Goal: Task Accomplishment & Management: Use online tool/utility

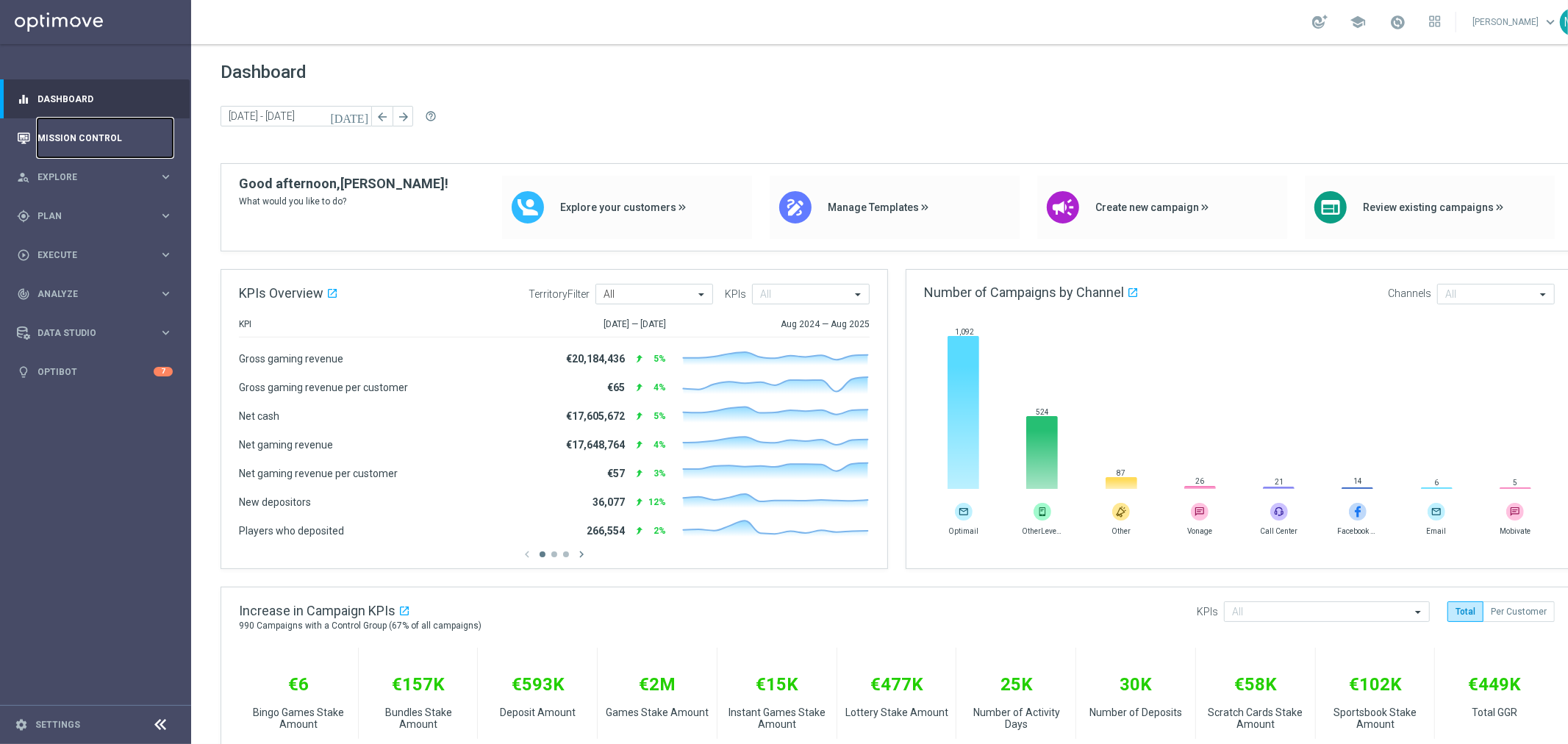
click at [83, 136] on link "Mission Control" at bounding box center [105, 137] width 136 height 39
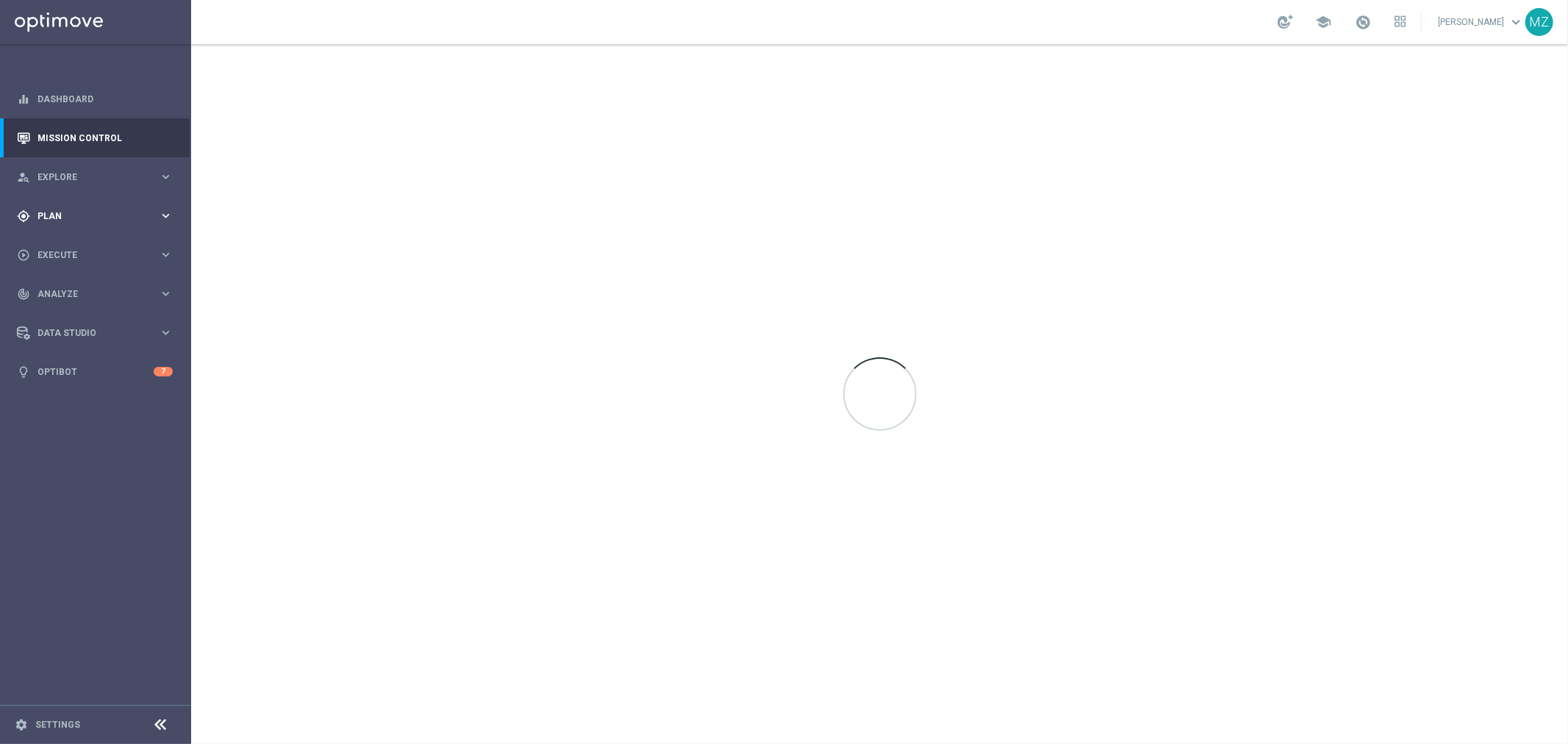
click at [86, 222] on div "gps_fixed Plan keyboard_arrow_right" at bounding box center [94, 215] width 189 height 39
click at [79, 241] on link "Target Groups" at bounding box center [95, 246] width 115 height 12
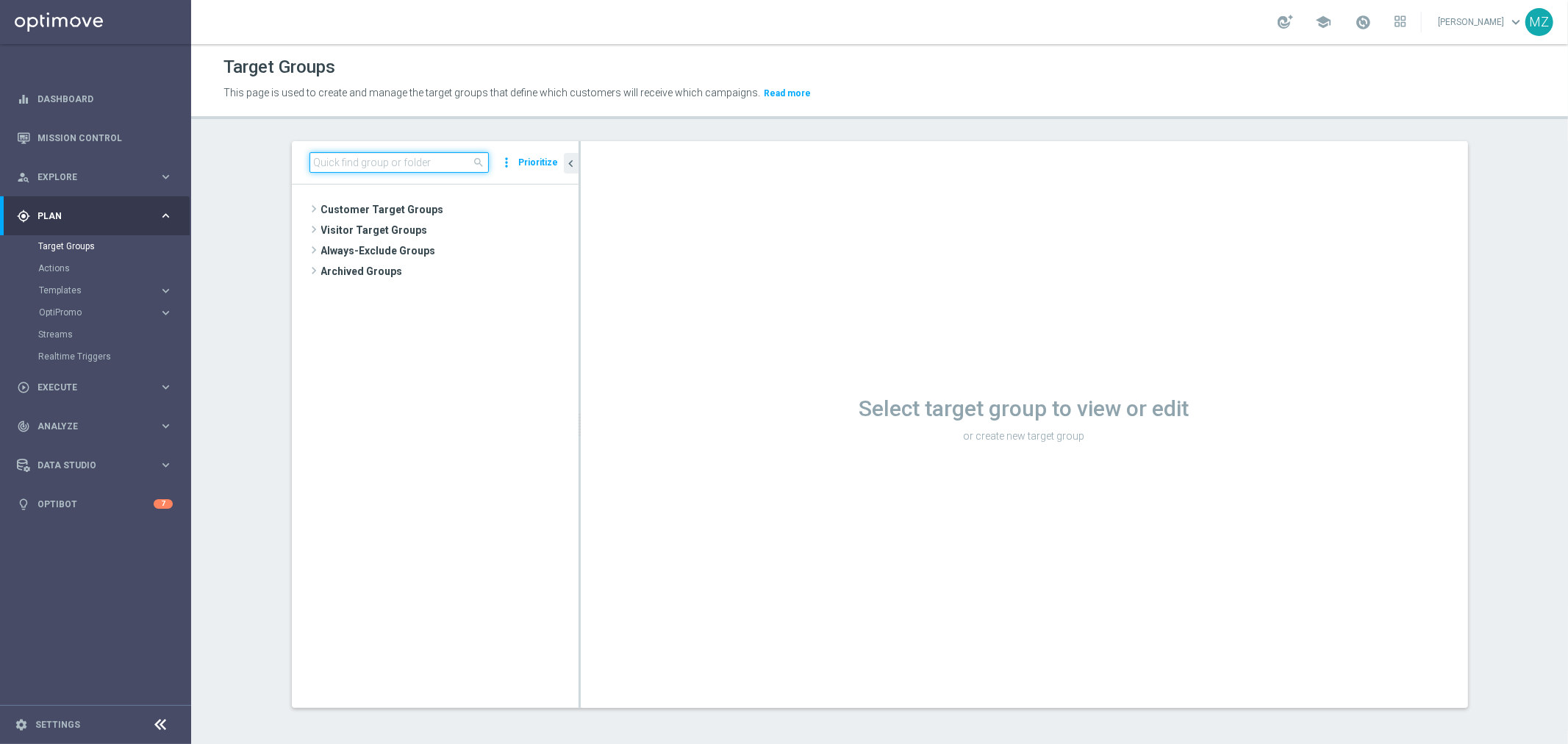
click at [355, 167] on input at bounding box center [398, 162] width 179 height 21
paste input "ALL_SER_MIX__2KTHRESHOLDWEEKLY"
type input "ALL_SER_MIX__2KTHRESHOLDWEEKLY"
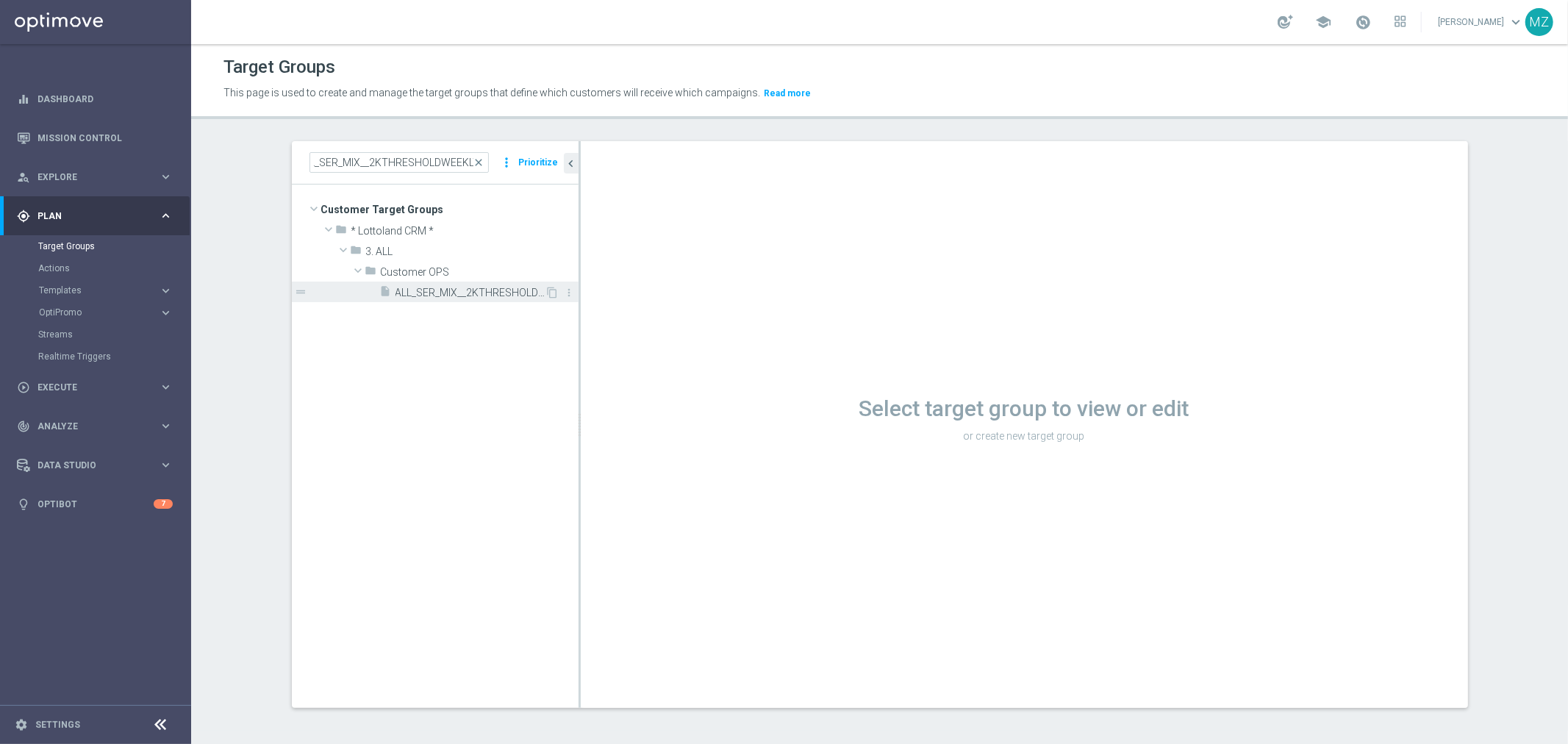
click at [427, 290] on span "ALL_SER_MIX__2KTHRESHOLDWEEKLY" at bounding box center [469, 293] width 150 height 12
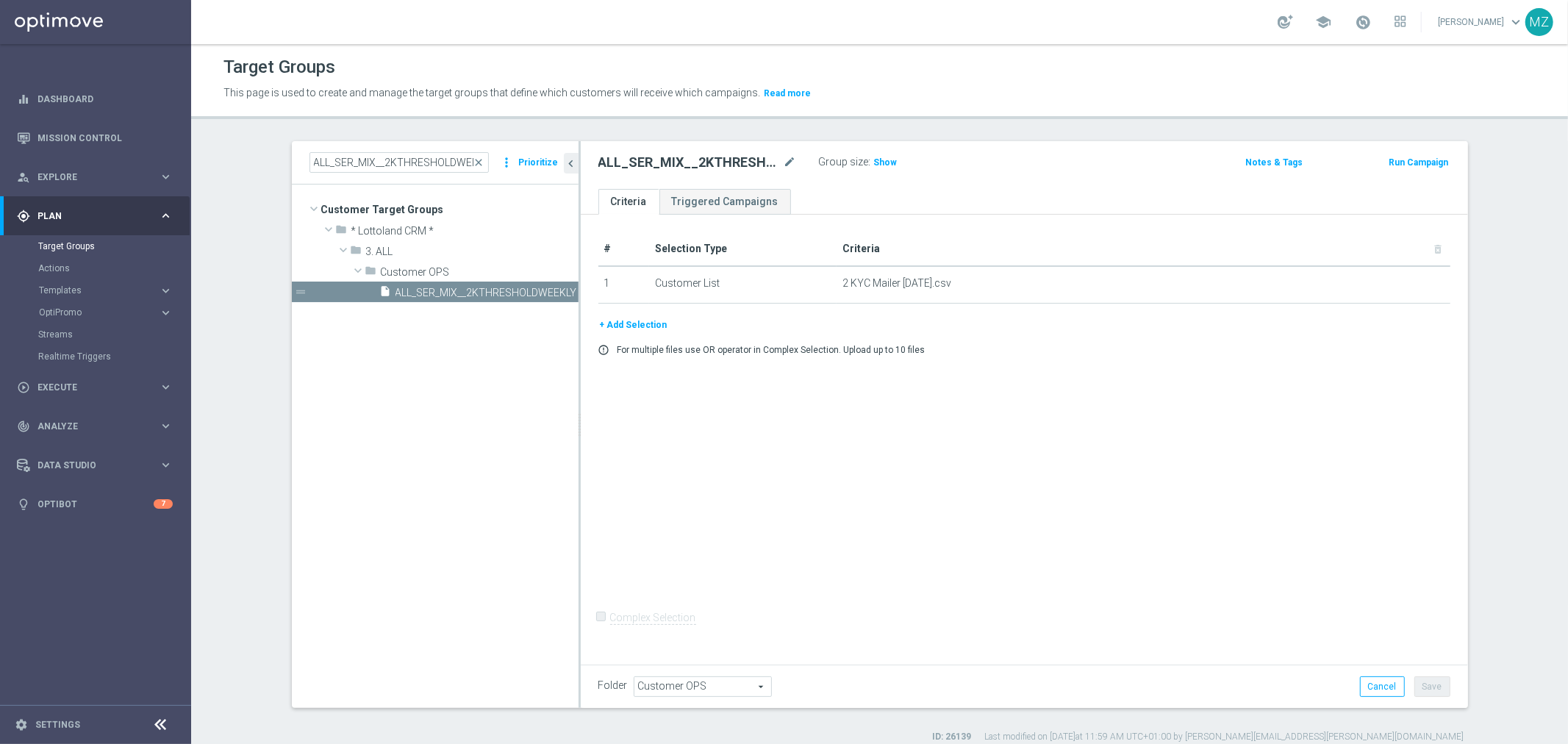
click at [634, 325] on button "+ Add Selection" at bounding box center [633, 325] width 70 height 17
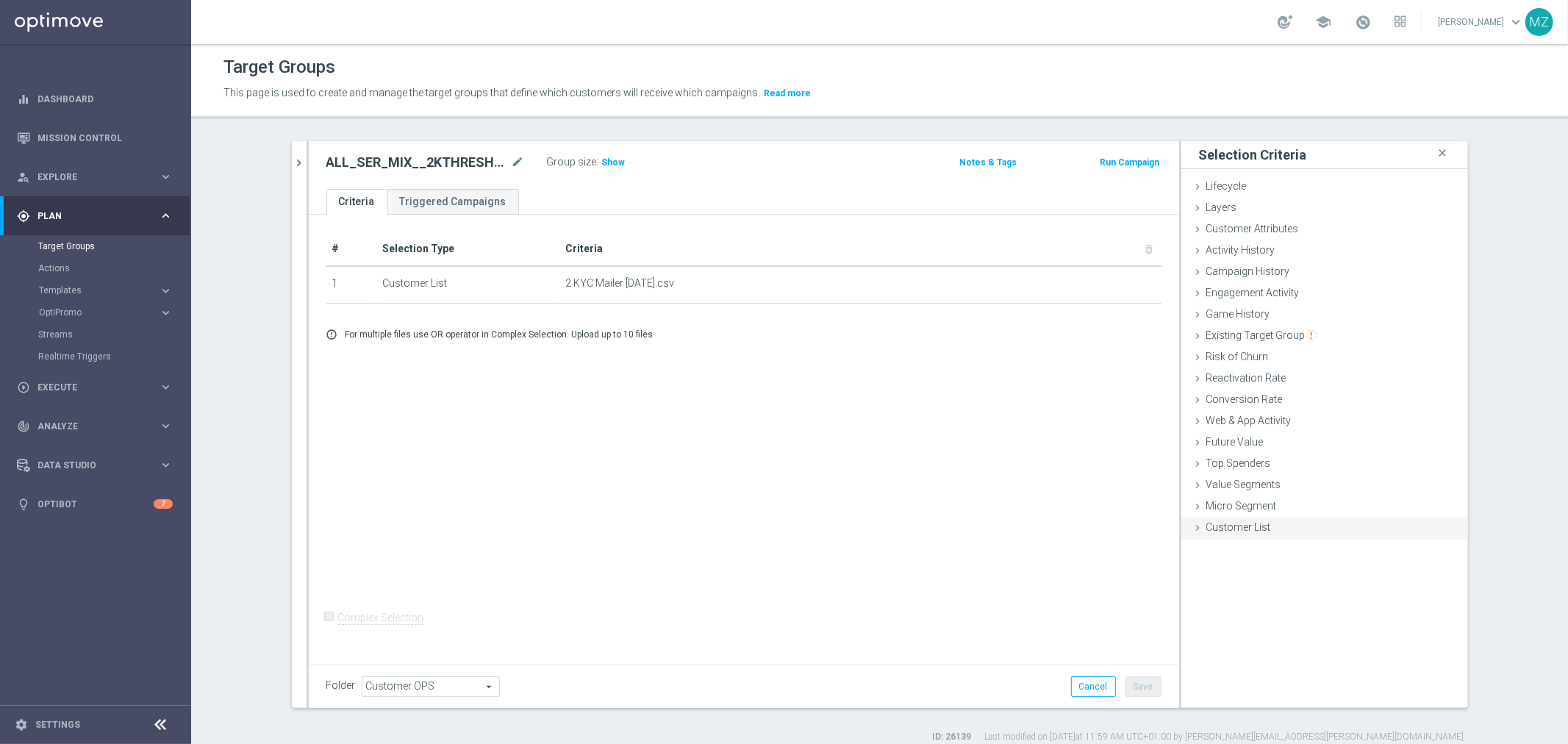
click at [1199, 522] on div "Customer List done" at bounding box center [1324, 528] width 287 height 22
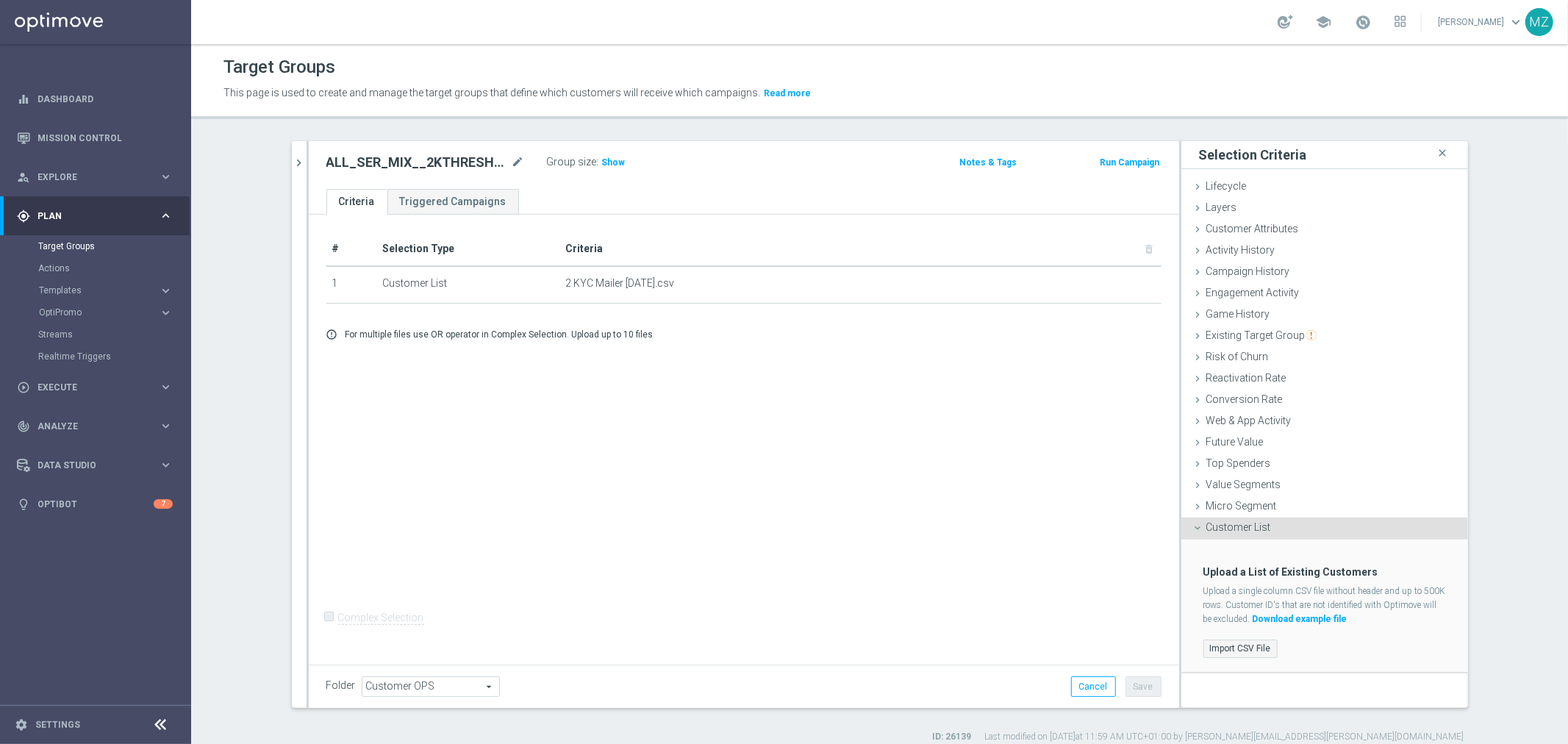
click at [1230, 642] on label "Import CSV File" at bounding box center [1241, 649] width 74 height 18
click at [0, 0] on input "Import CSV File" at bounding box center [0, 0] width 0 height 0
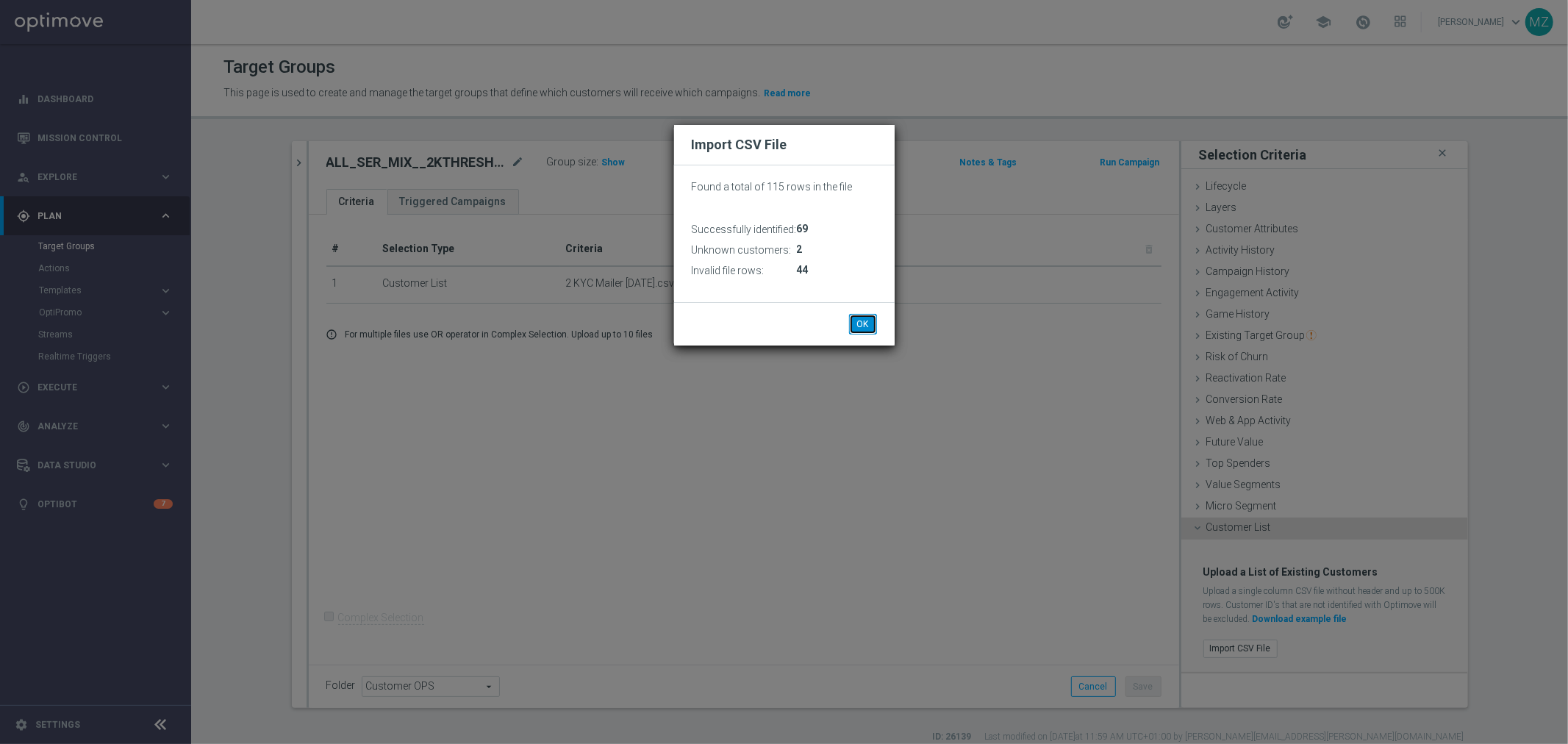
click at [866, 319] on button "OK" at bounding box center [863, 324] width 28 height 21
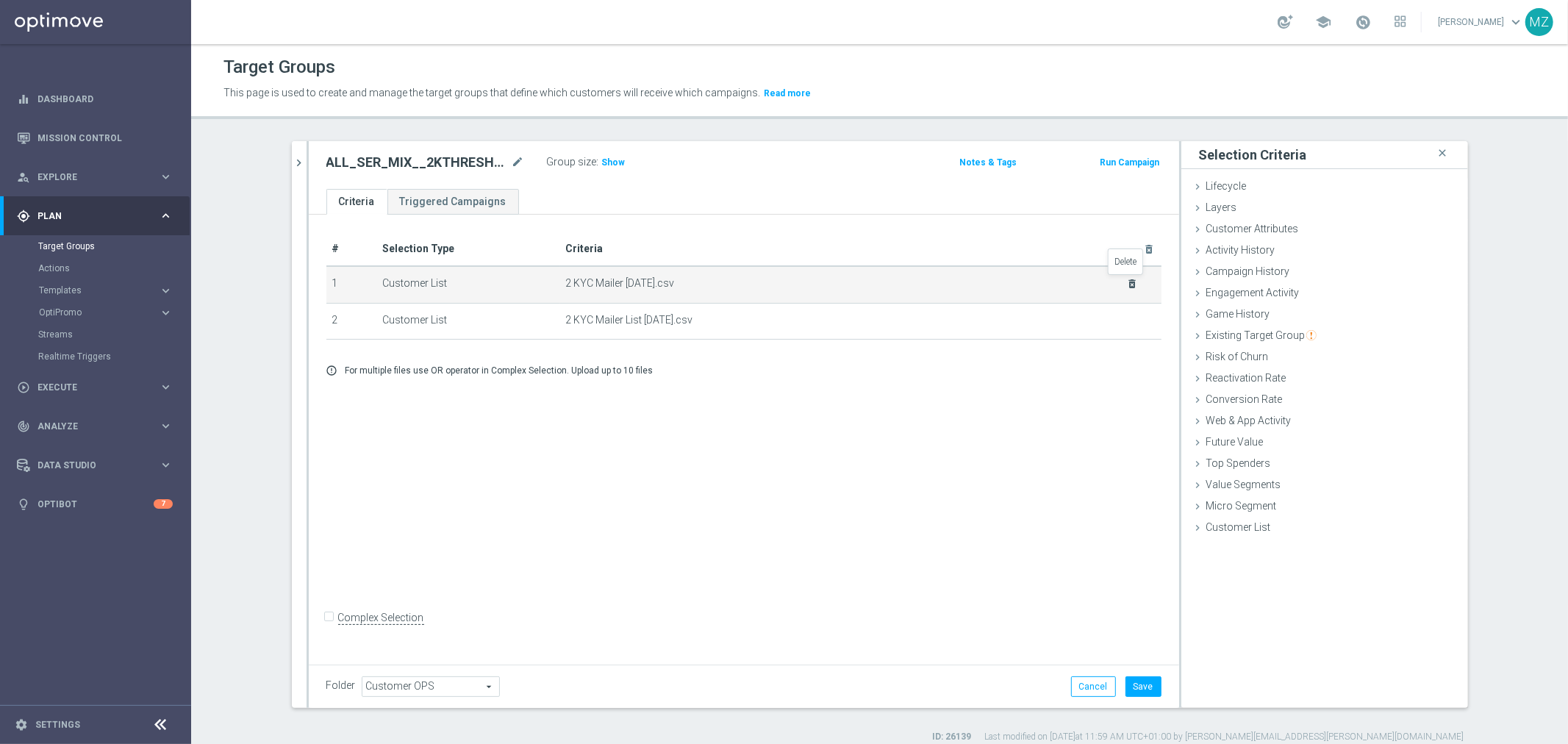
click at [1128, 282] on icon "delete_forever" at bounding box center [1132, 284] width 12 height 12
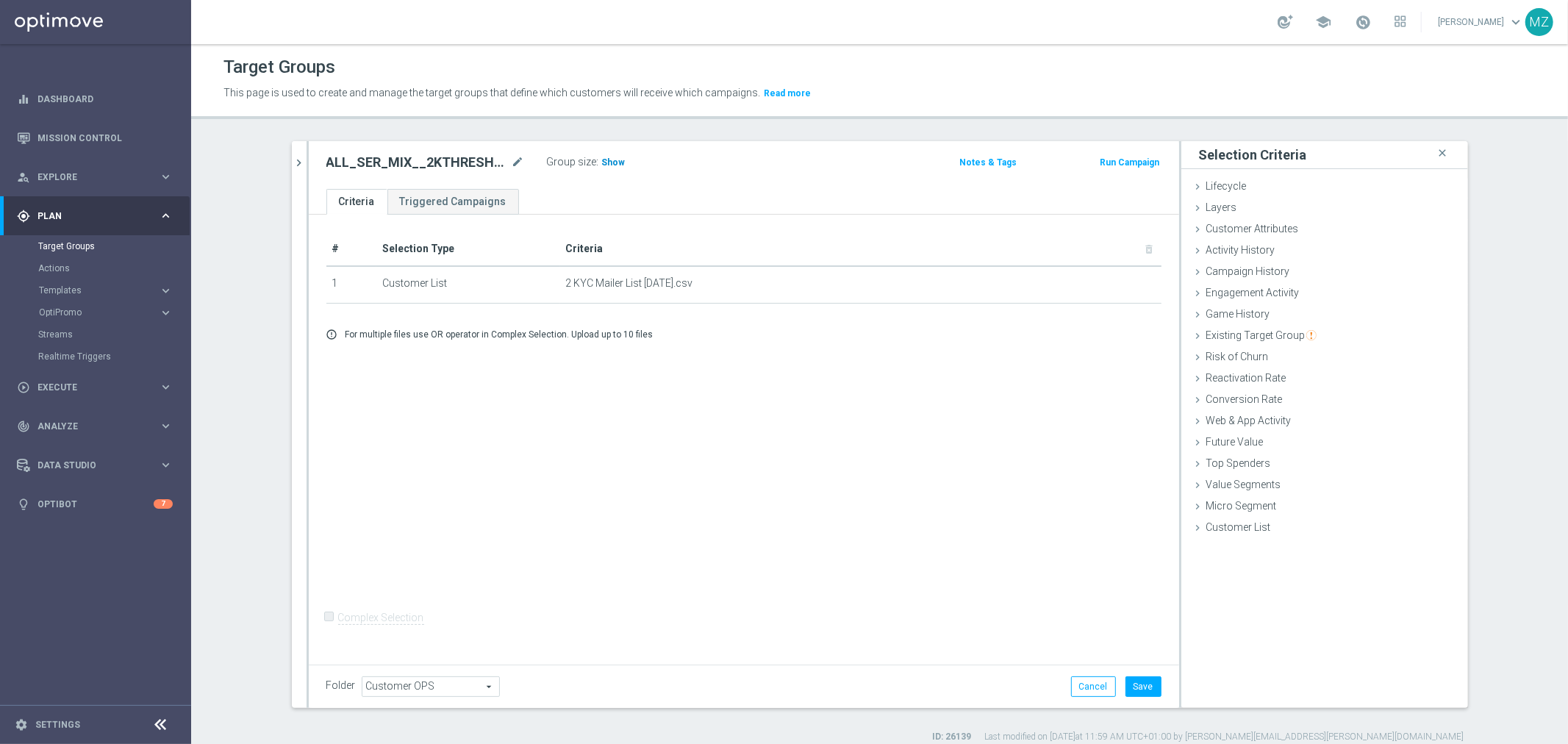
click at [611, 155] on h3 "Show" at bounding box center [614, 163] width 26 height 17
click at [1145, 680] on button "Save" at bounding box center [1143, 686] width 36 height 21
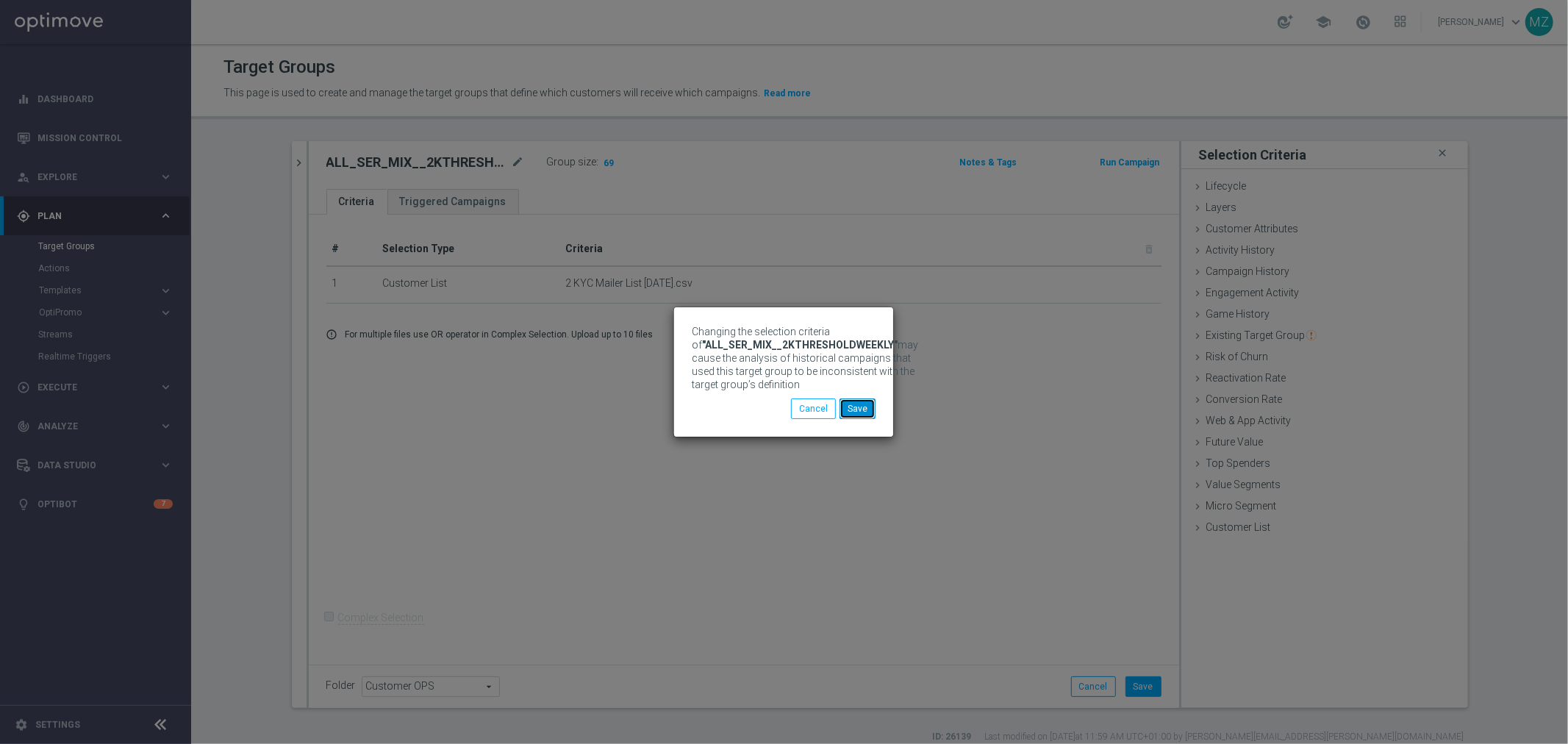
click at [849, 419] on button "Save" at bounding box center [858, 408] width 36 height 21
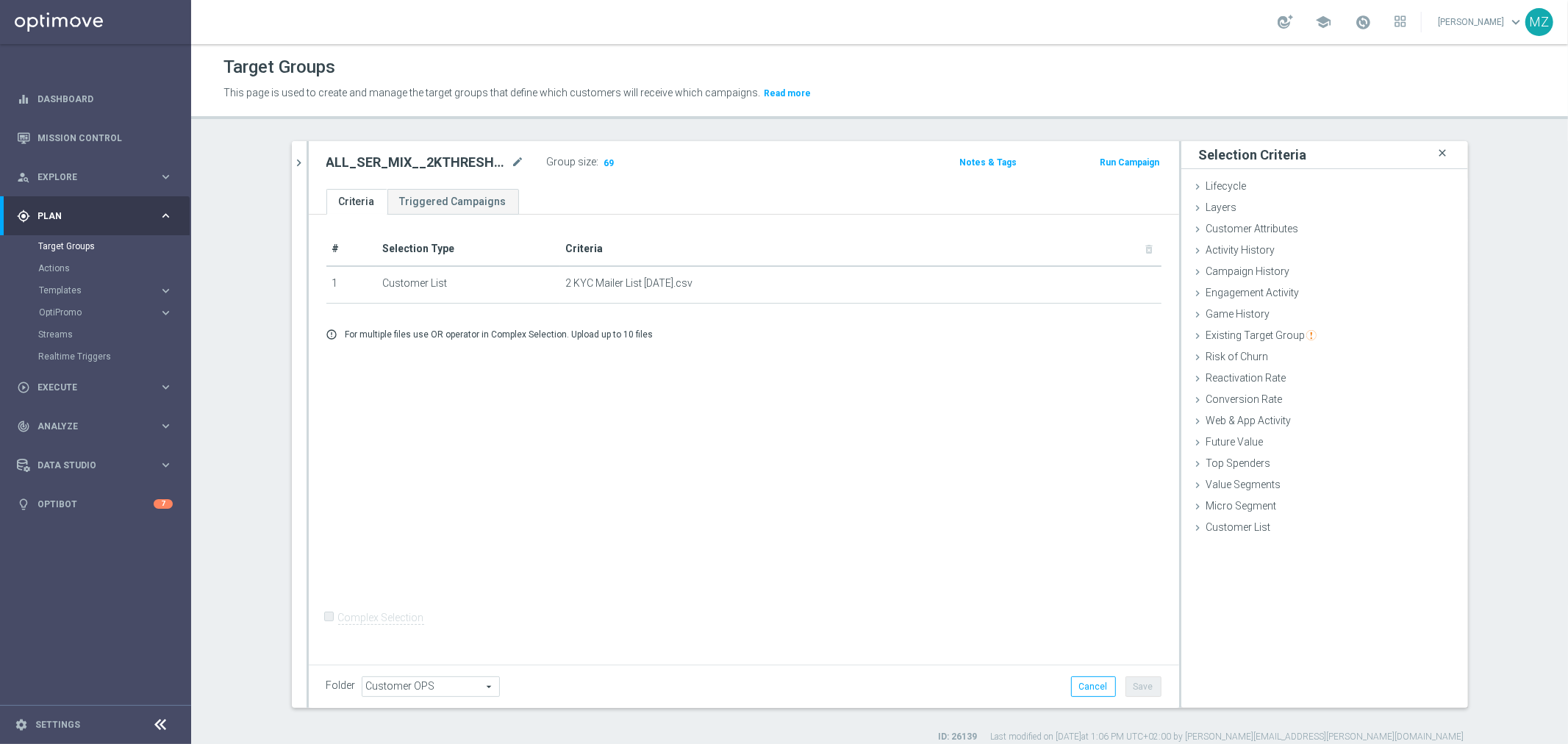
click at [1439, 149] on icon "close" at bounding box center [1443, 153] width 15 height 20
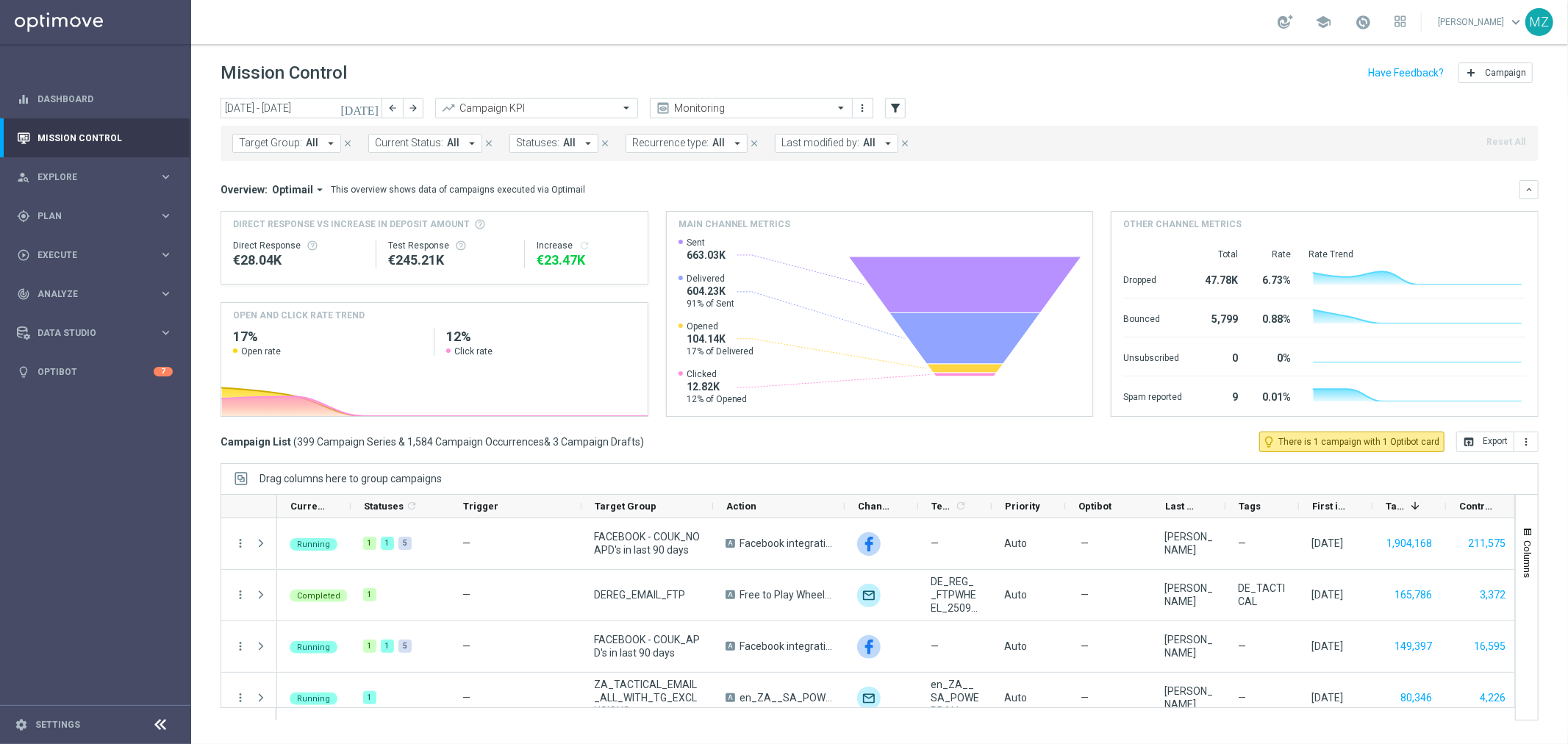
click at [373, 107] on icon "[DATE]" at bounding box center [360, 108] width 40 height 13
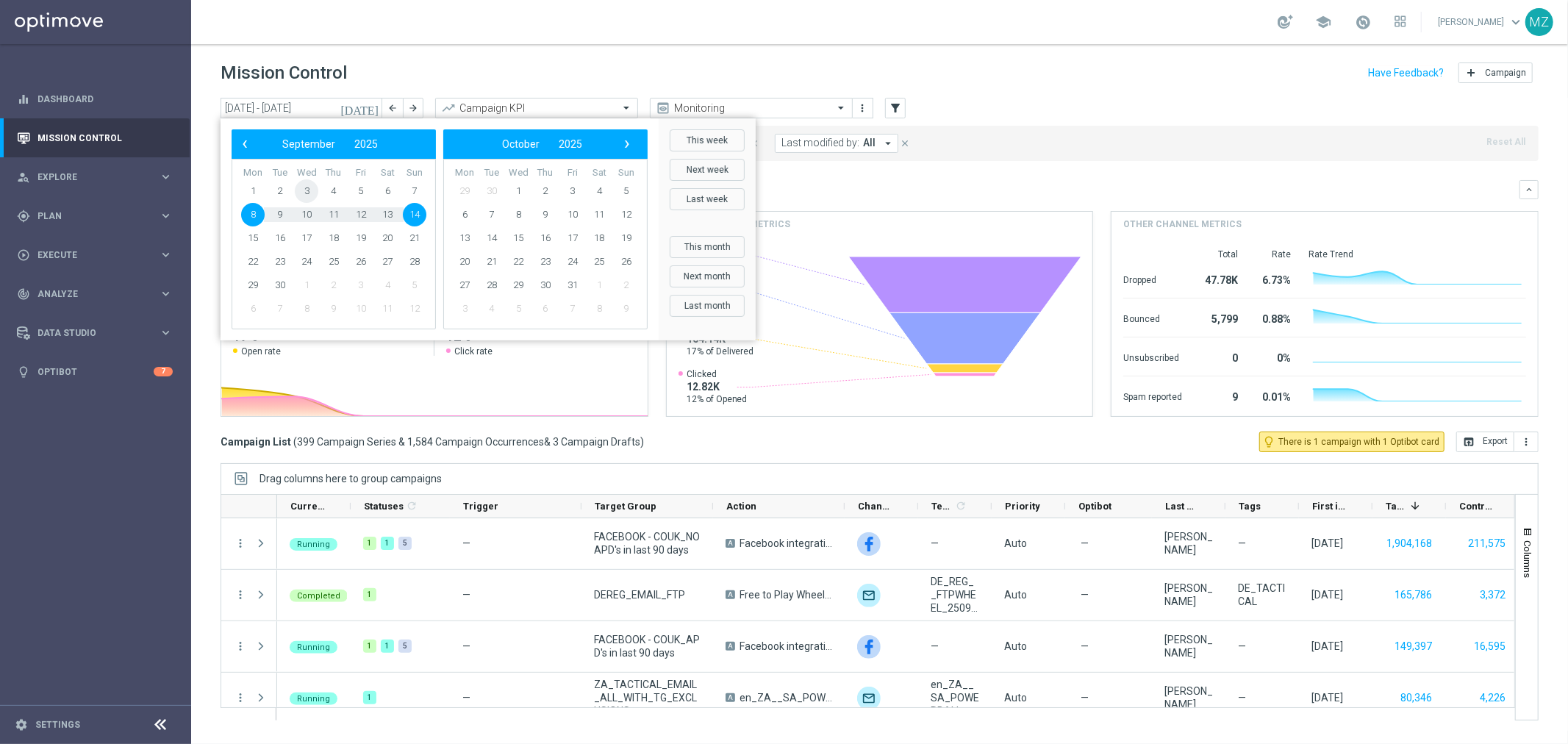
click at [309, 200] on span "3" at bounding box center [307, 191] width 23 height 23
type input "[DATE] - [DATE]"
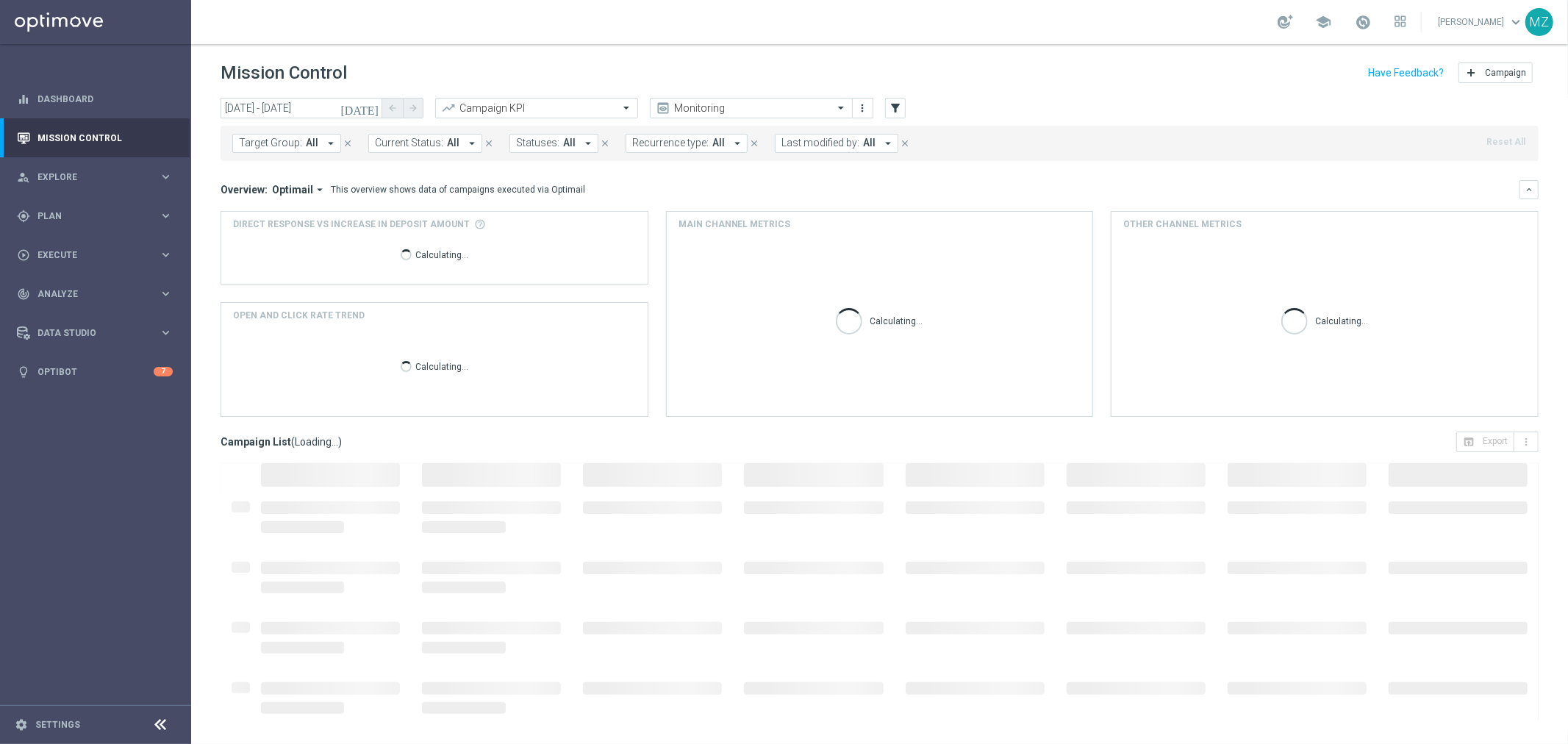
click at [309, 145] on span "All" at bounding box center [312, 142] width 12 height 12
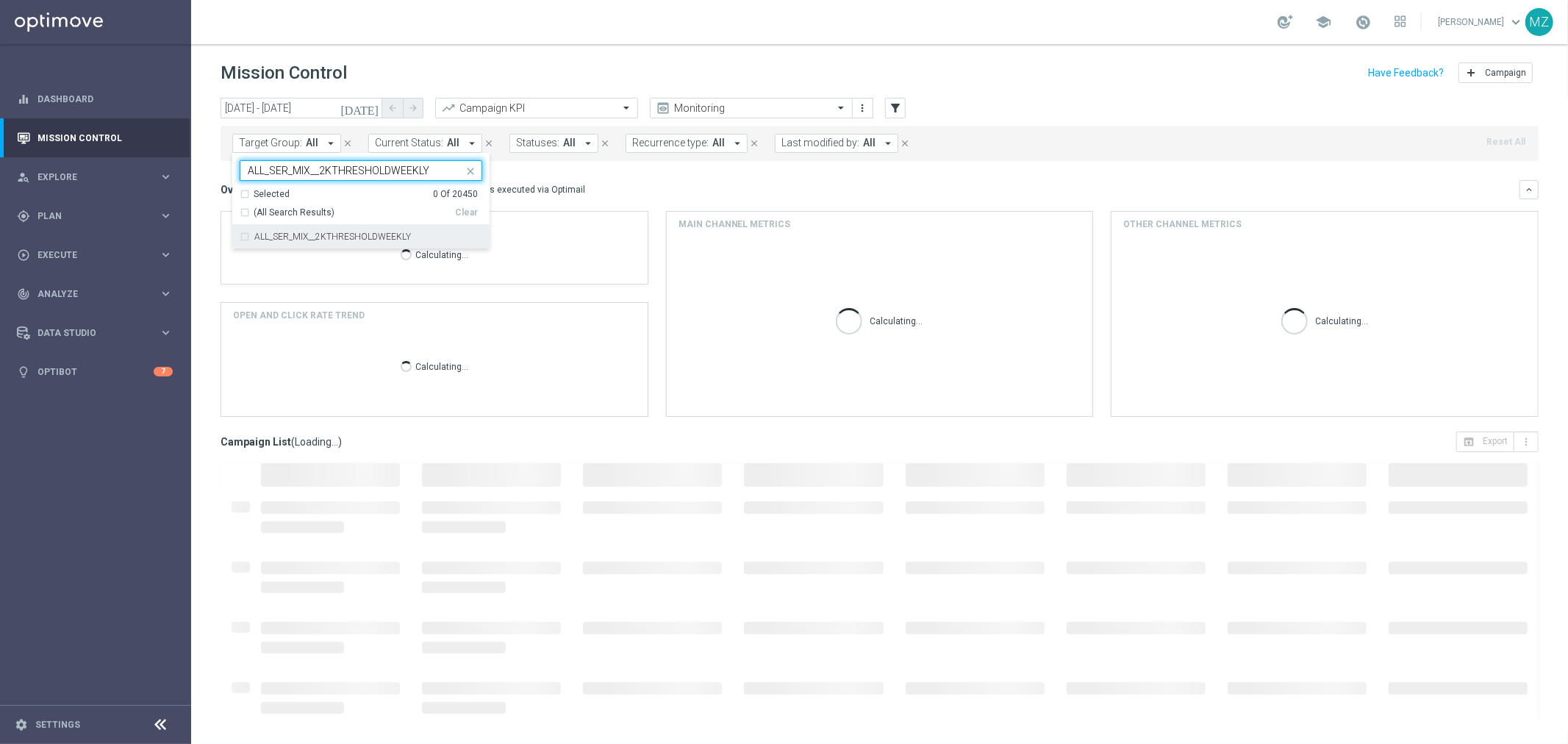
click at [305, 240] on label "ALL_SER_MIX__2KTHRESHOLDWEEKLY" at bounding box center [332, 236] width 156 height 9
type input "ALL_SER_MIX__2KTHRESHOLDWEEKLY"
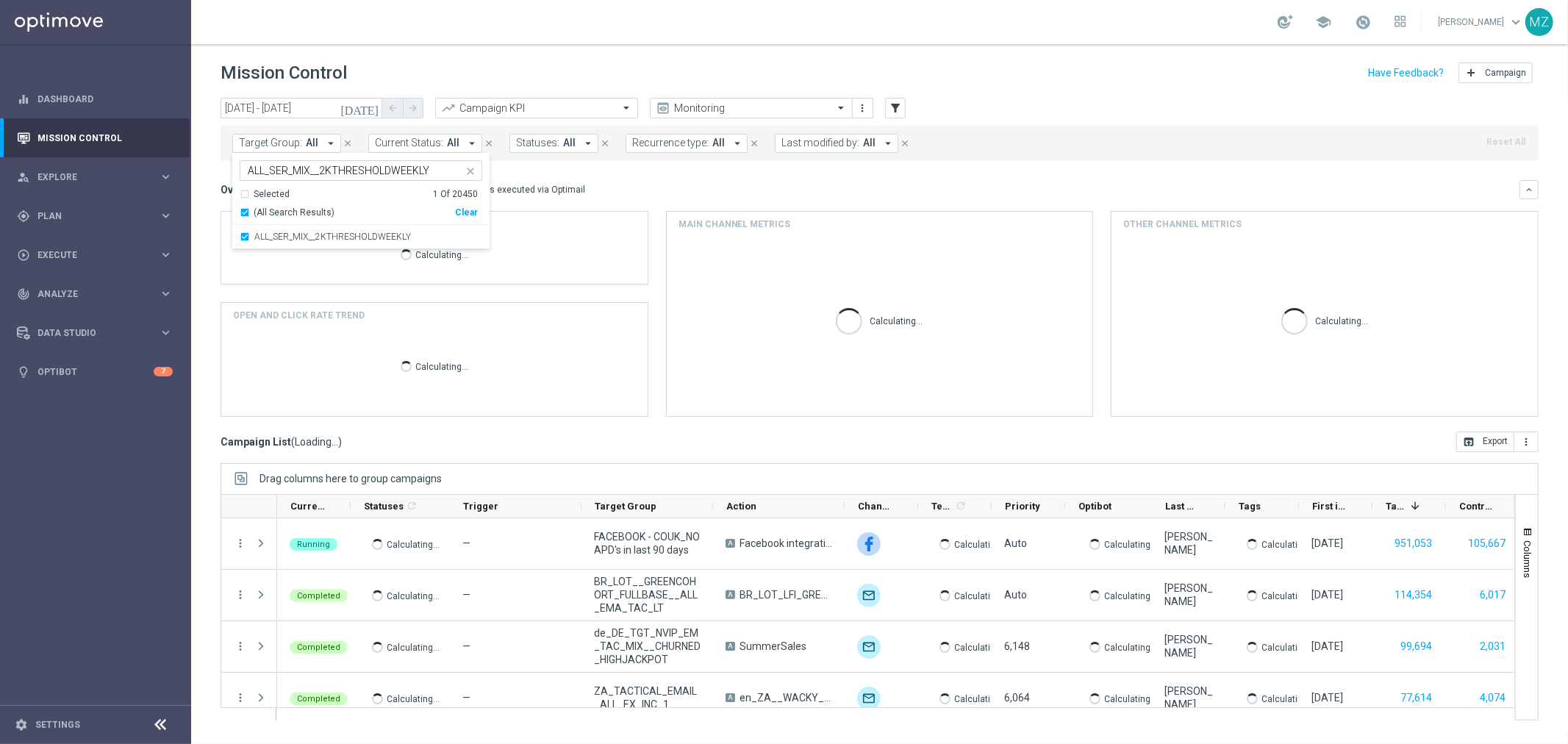
click at [1320, 114] on div "[DATE] [DATE] - [DATE] arrow_back arrow_forward Campaign KPI trending_up Monito…" at bounding box center [879, 108] width 1318 height 22
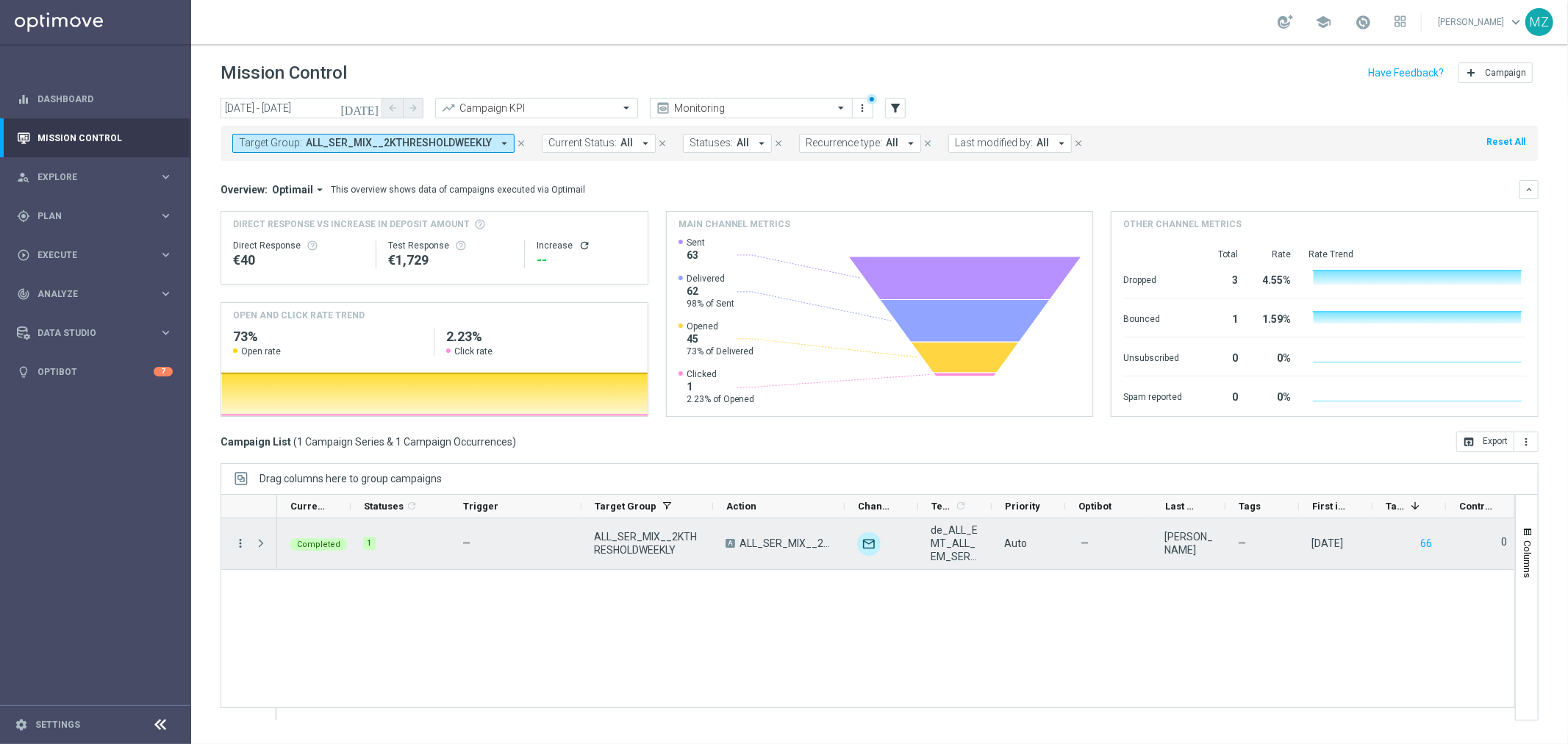
click at [242, 549] on icon "more_vert" at bounding box center [241, 543] width 13 height 13
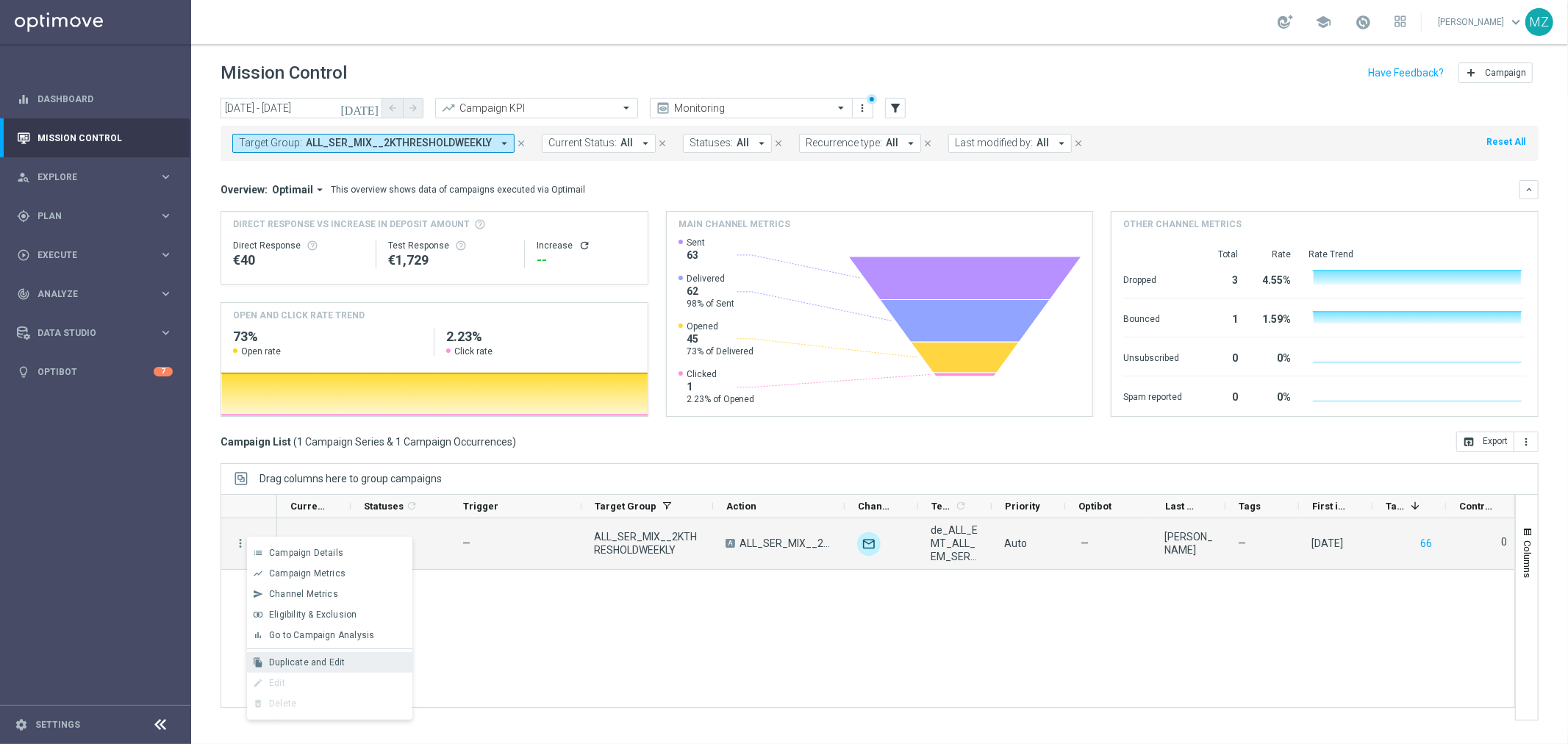
click at [318, 657] on span "Duplicate and Edit" at bounding box center [307, 662] width 76 height 10
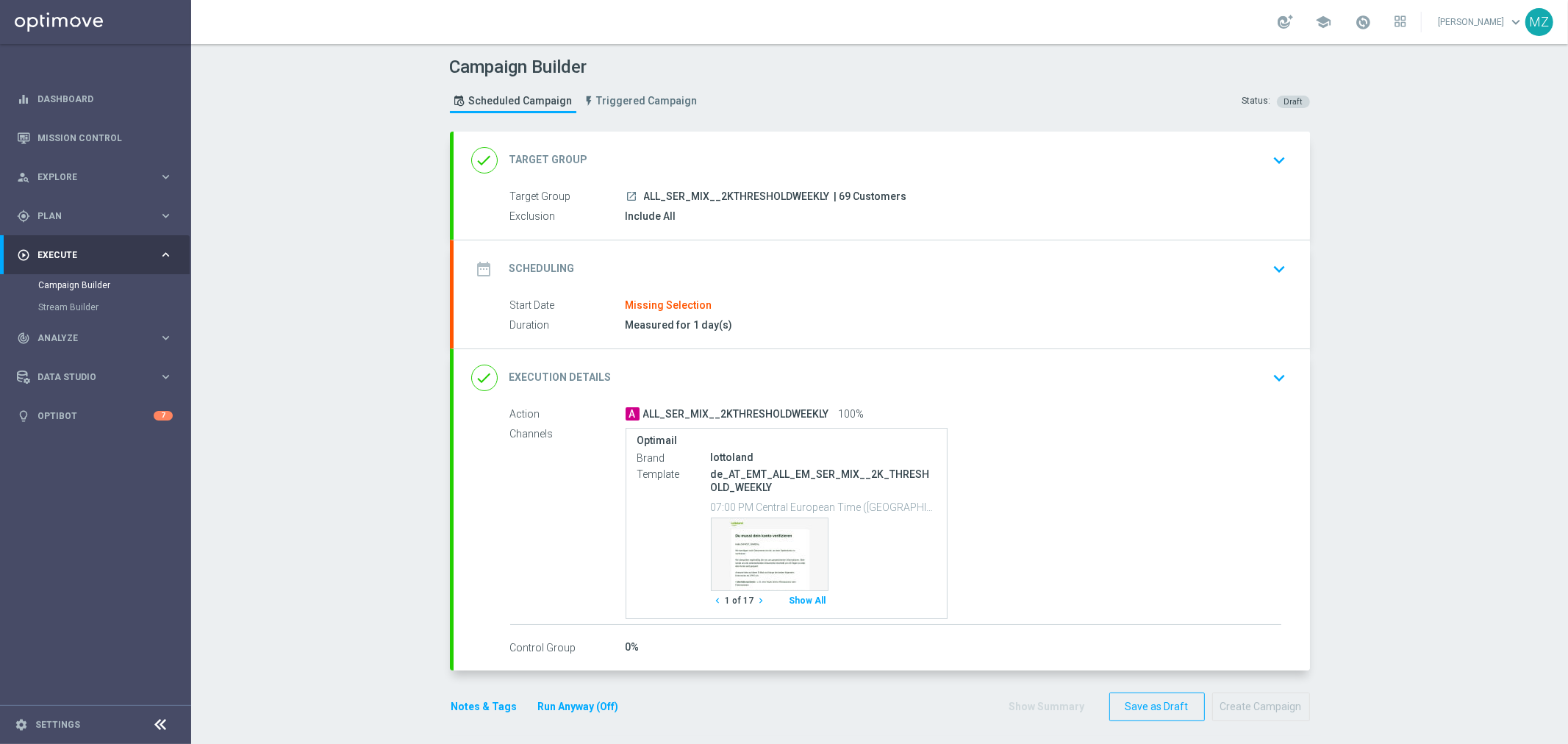
click at [1271, 273] on icon "keyboard_arrow_down" at bounding box center [1280, 269] width 22 height 22
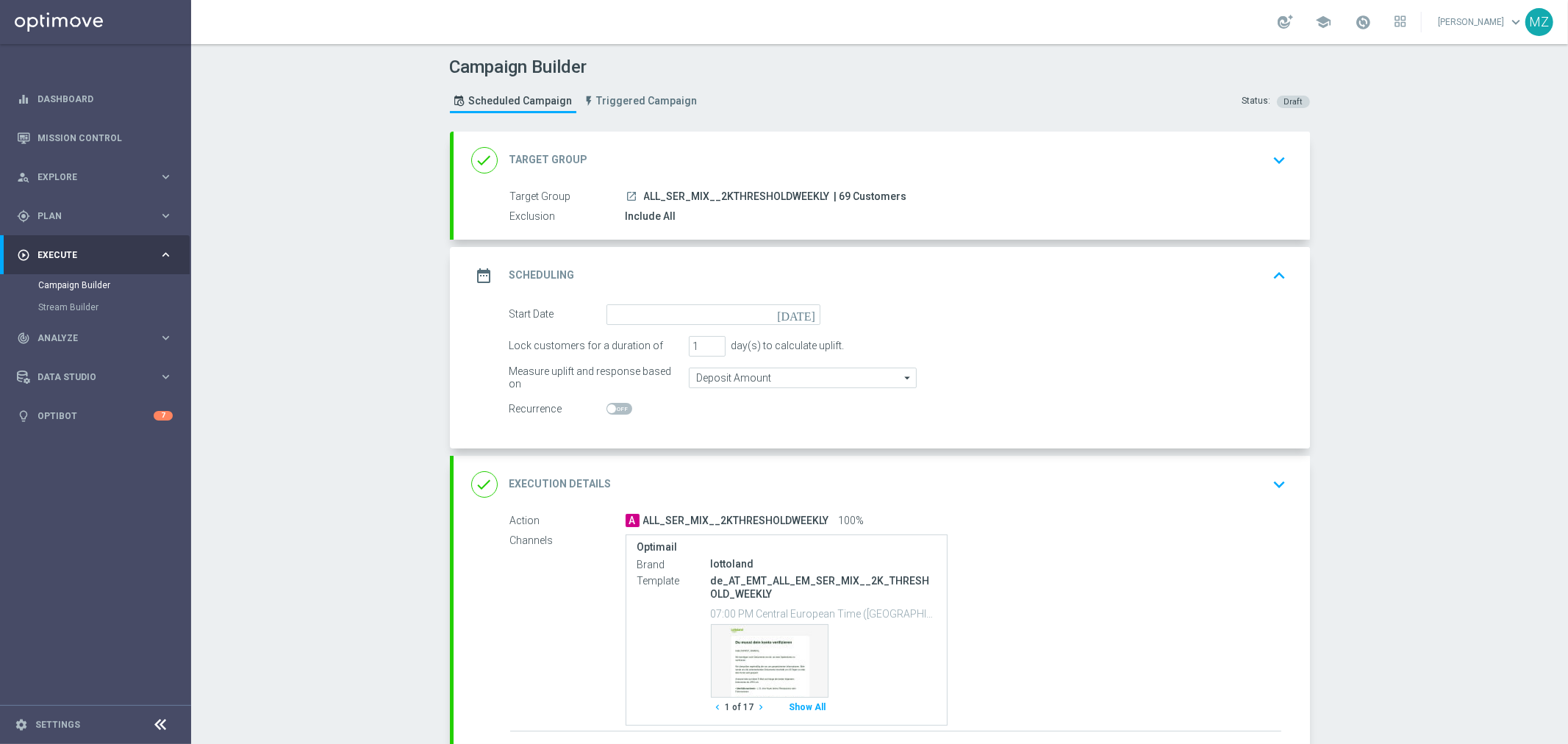
click at [798, 308] on icon "[DATE]" at bounding box center [798, 312] width 43 height 17
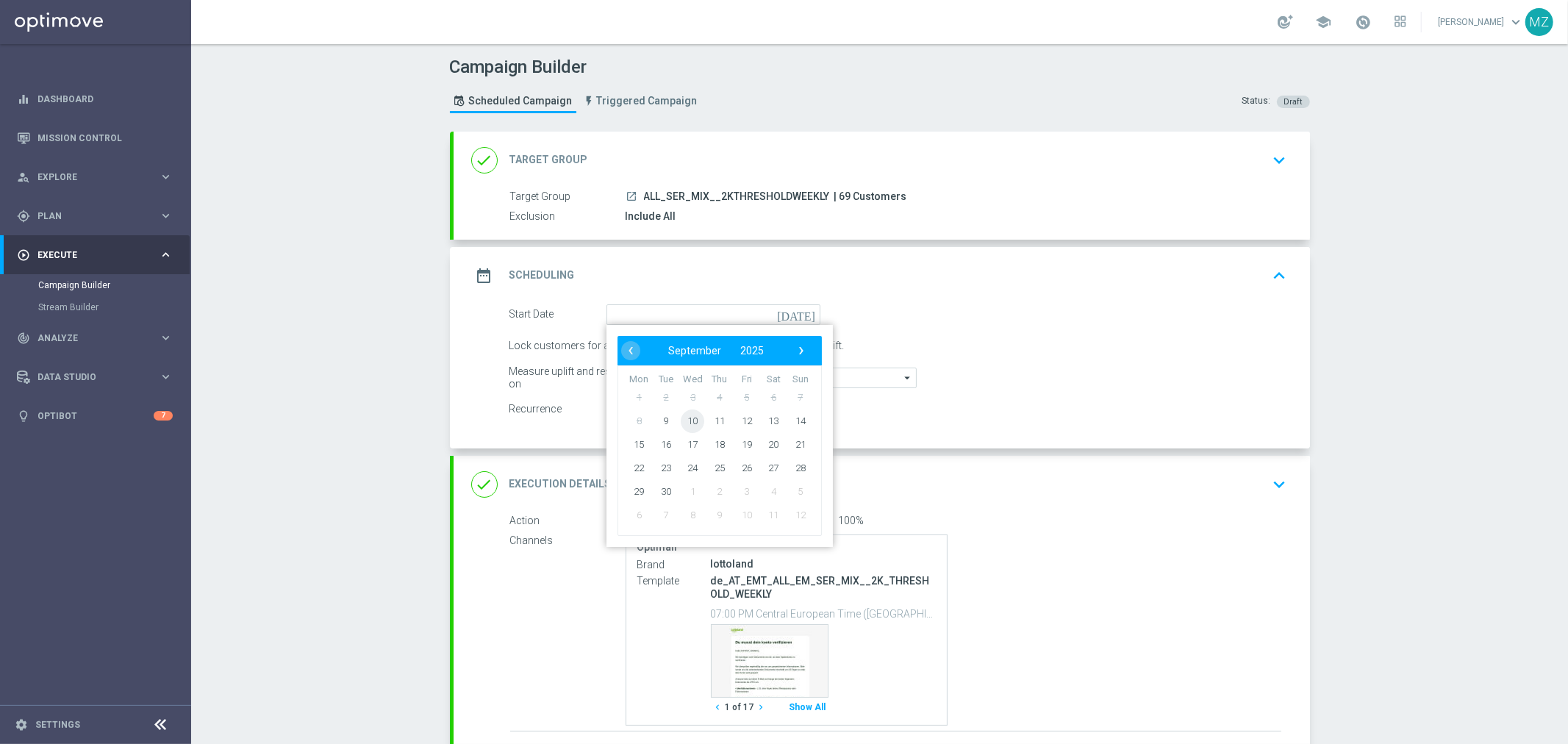
click at [681, 425] on span "10" at bounding box center [692, 420] width 23 height 23
type input "10 Sep 2025"
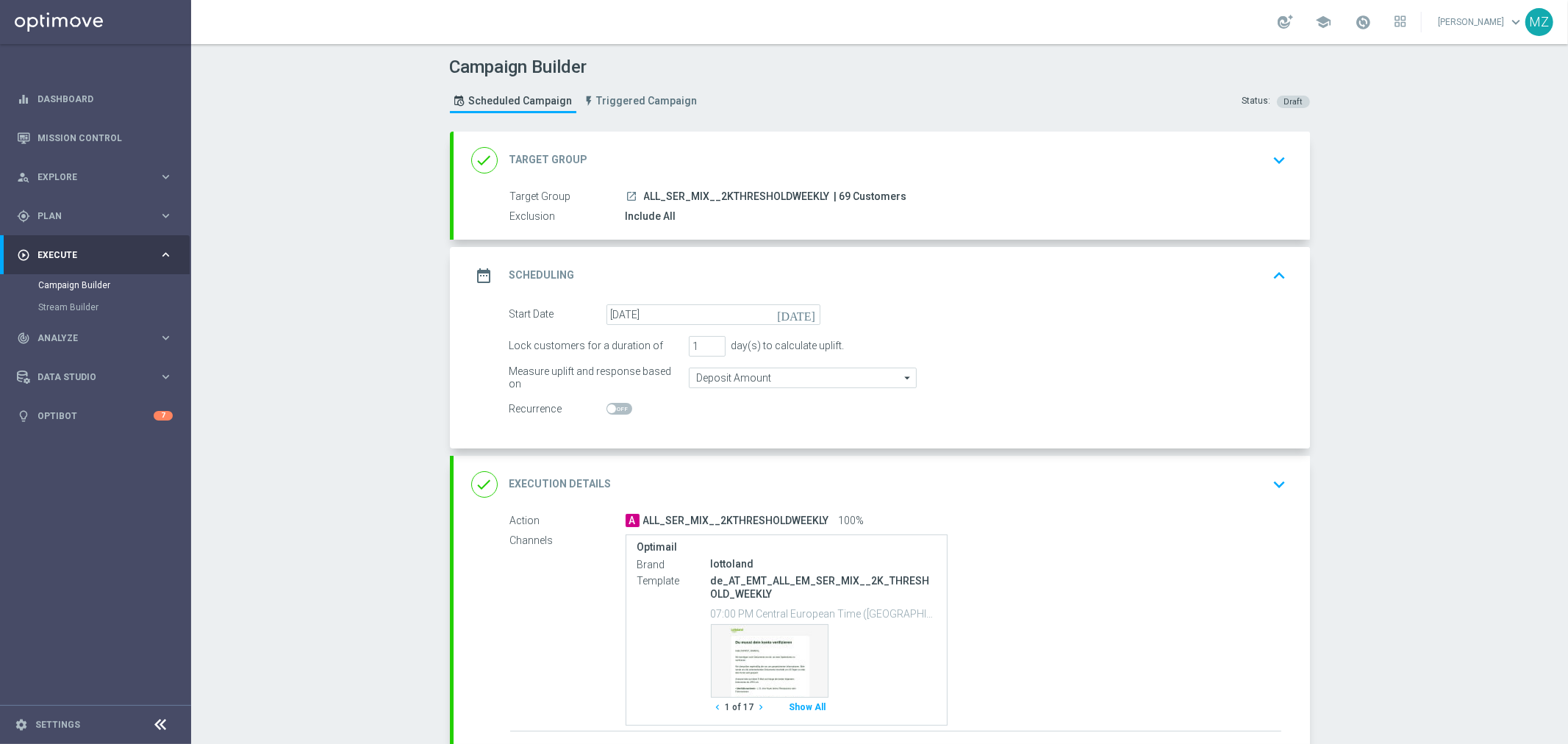
drag, startPoint x: 826, startPoint y: 195, endPoint x: 907, endPoint y: 213, distance: 83.0
click at [907, 213] on div "Target Group launch ALL_SER_MIX__2KTHRESHOLDWEEKLY | 69 Customers Exclusion Inc…" at bounding box center [882, 207] width 856 height 36
click at [1048, 486] on div "done Execution Details keyboard_arrow_down" at bounding box center [881, 484] width 821 height 28
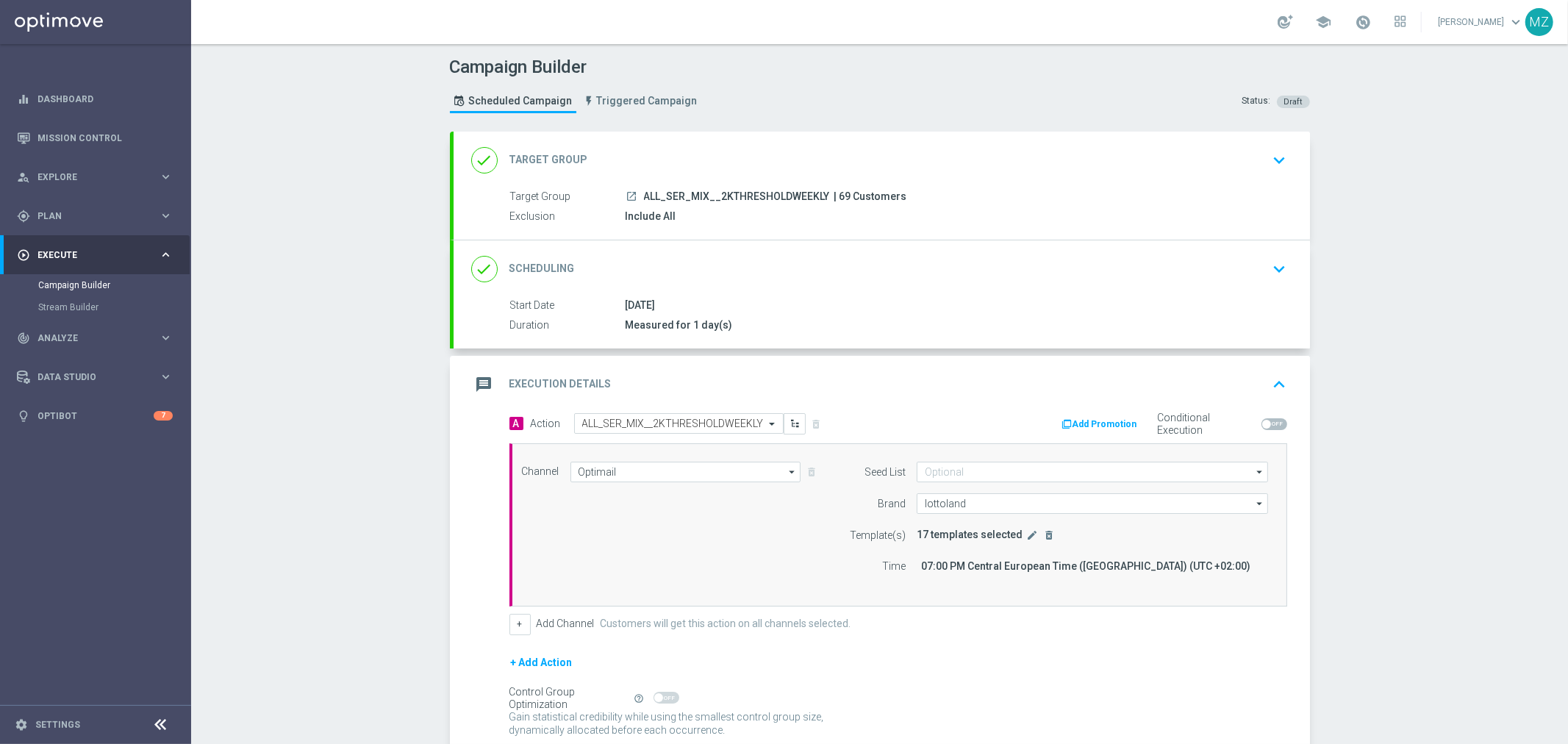
click at [1270, 386] on icon "keyboard_arrow_up" at bounding box center [1280, 384] width 22 height 22
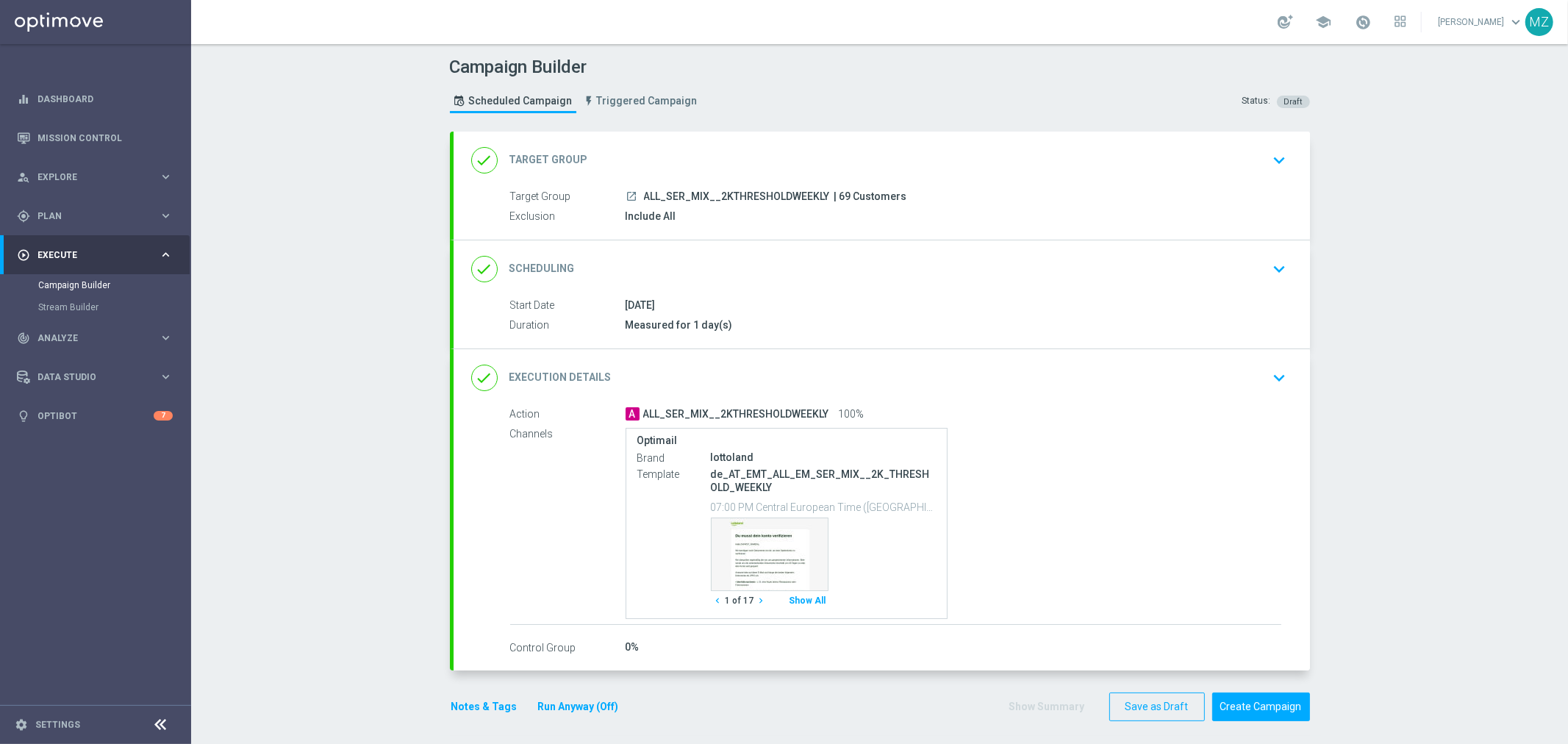
scroll to position [4, 0]
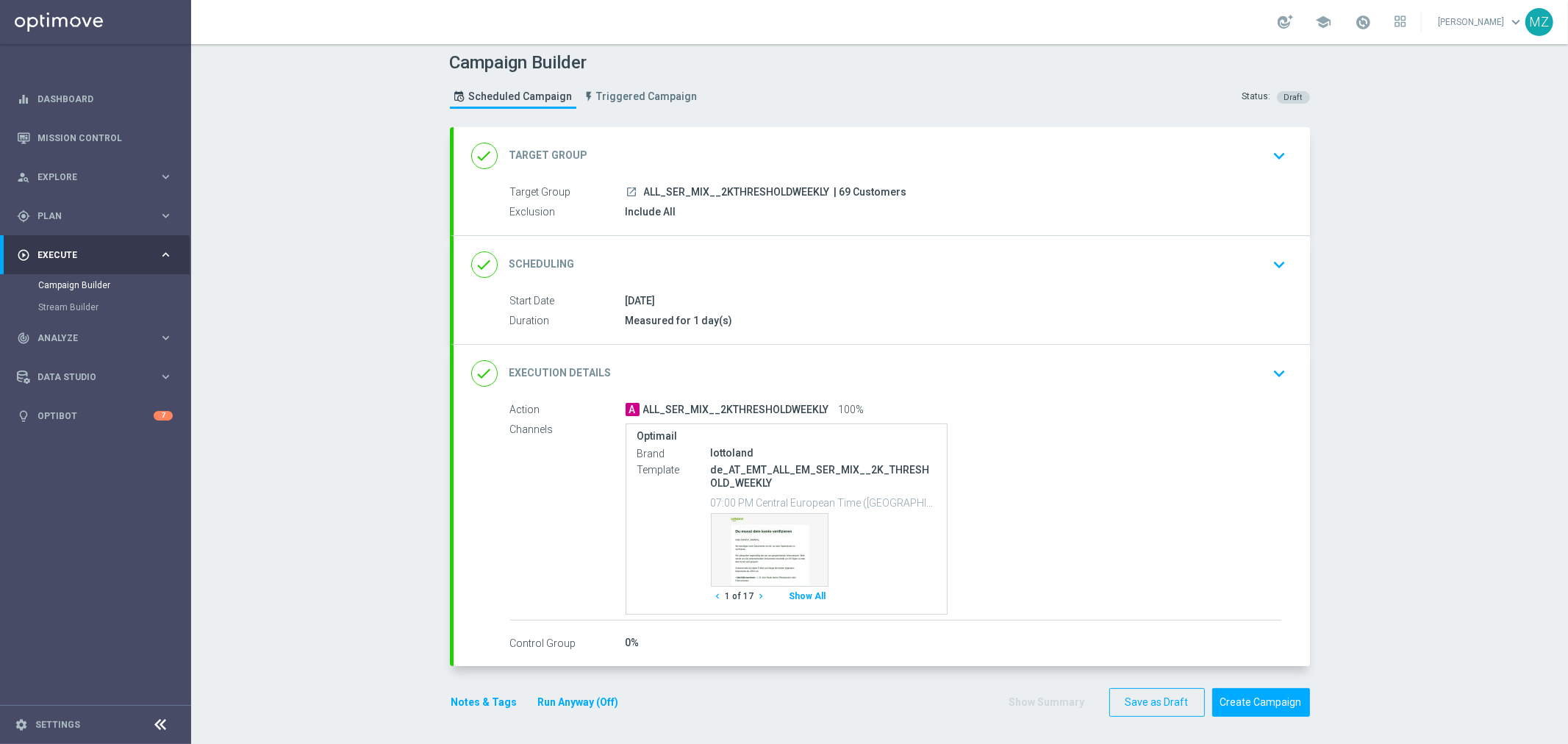
click at [1258, 378] on div "done Execution Details keyboard_arrow_down" at bounding box center [881, 374] width 821 height 28
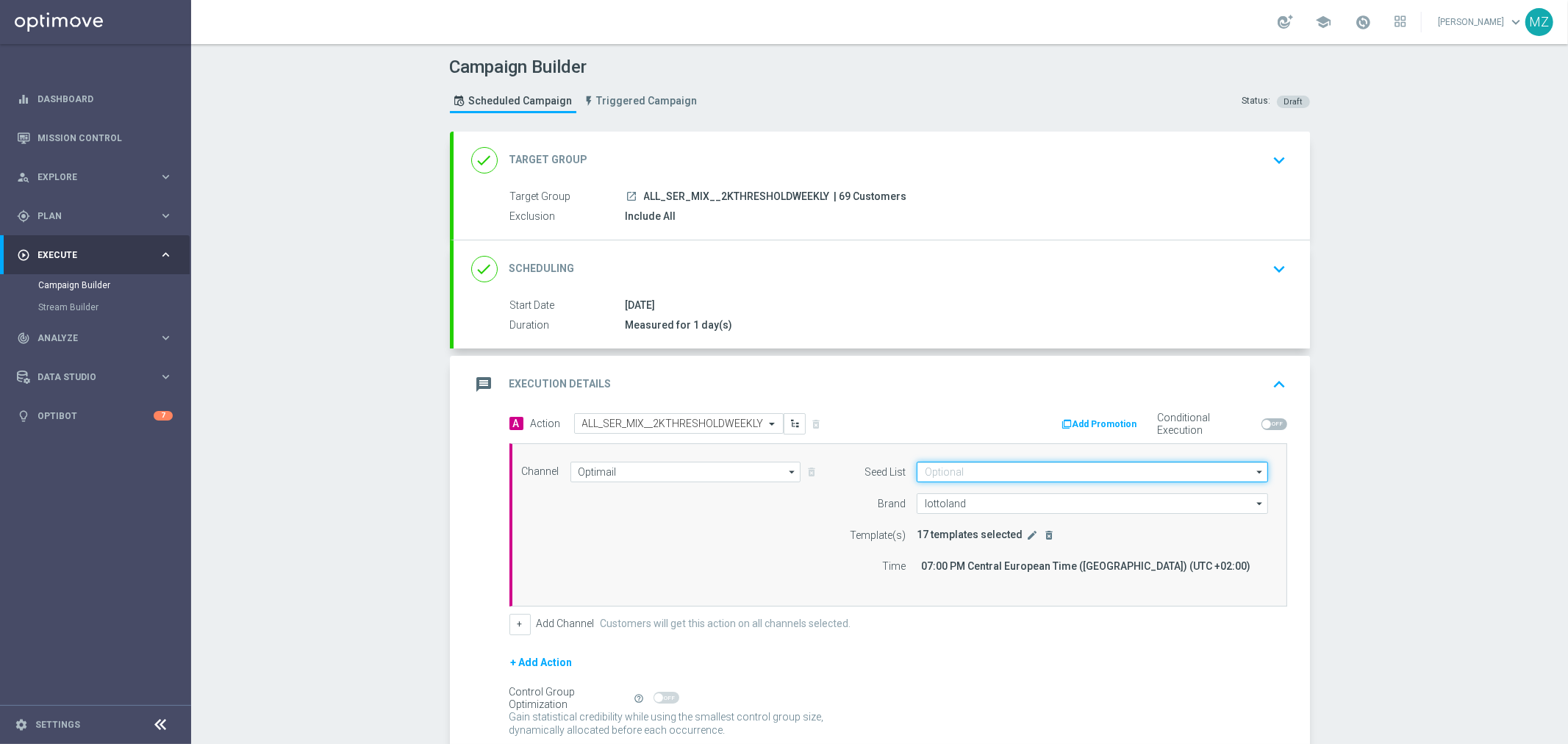
click at [993, 479] on input at bounding box center [1092, 471] width 351 height 21
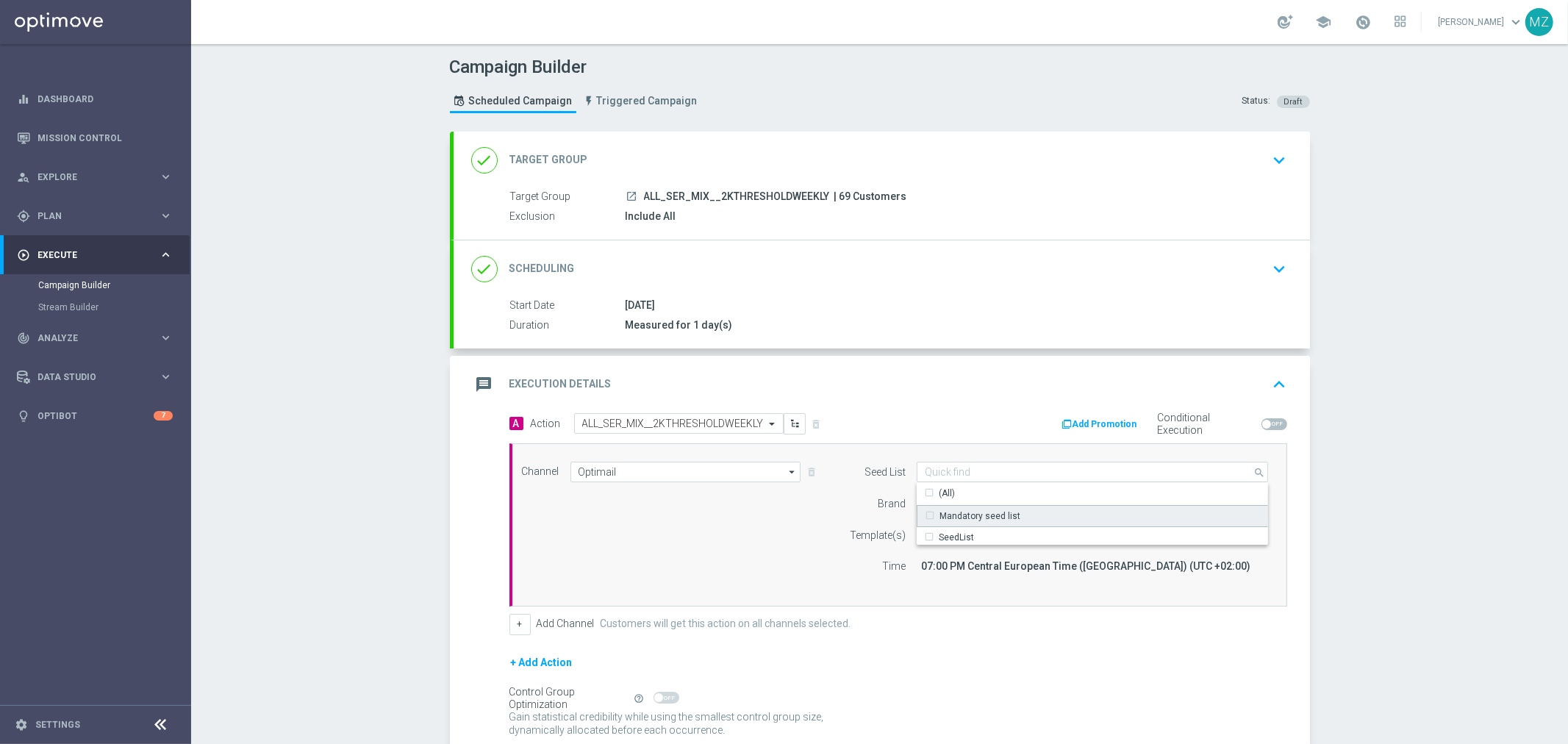
click at [993, 509] on div "Mandatory seed list" at bounding box center [979, 516] width 81 height 13
click at [1090, 336] on div "Start Date 10 Sep 2025 Duration Measured for 1 day(s) Start Date 10 Sep 2025 to…" at bounding box center [882, 322] width 856 height 50
type input "Mandatory seed list"
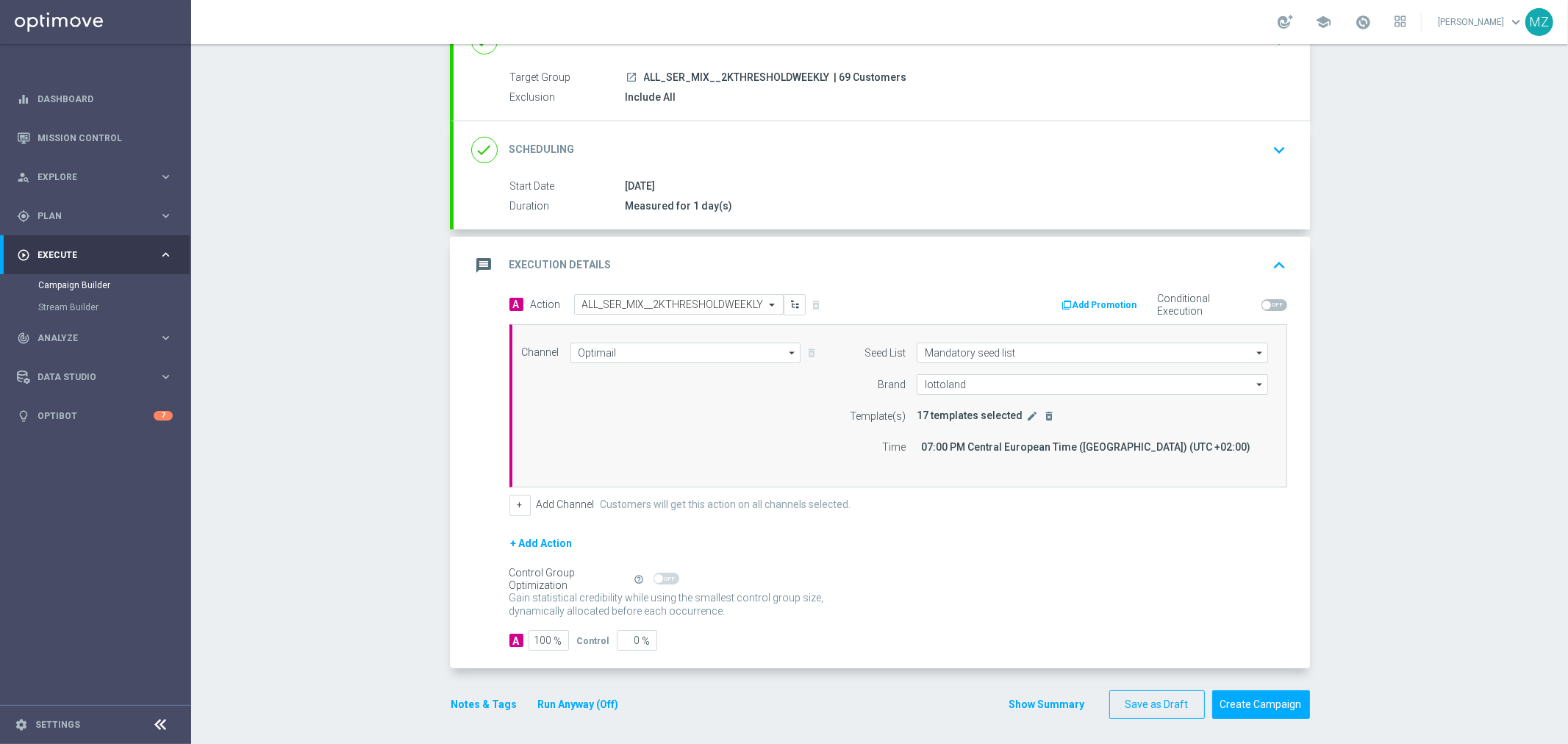
scroll to position [123, 0]
click at [1246, 694] on button "Create Campaign" at bounding box center [1261, 701] width 98 height 29
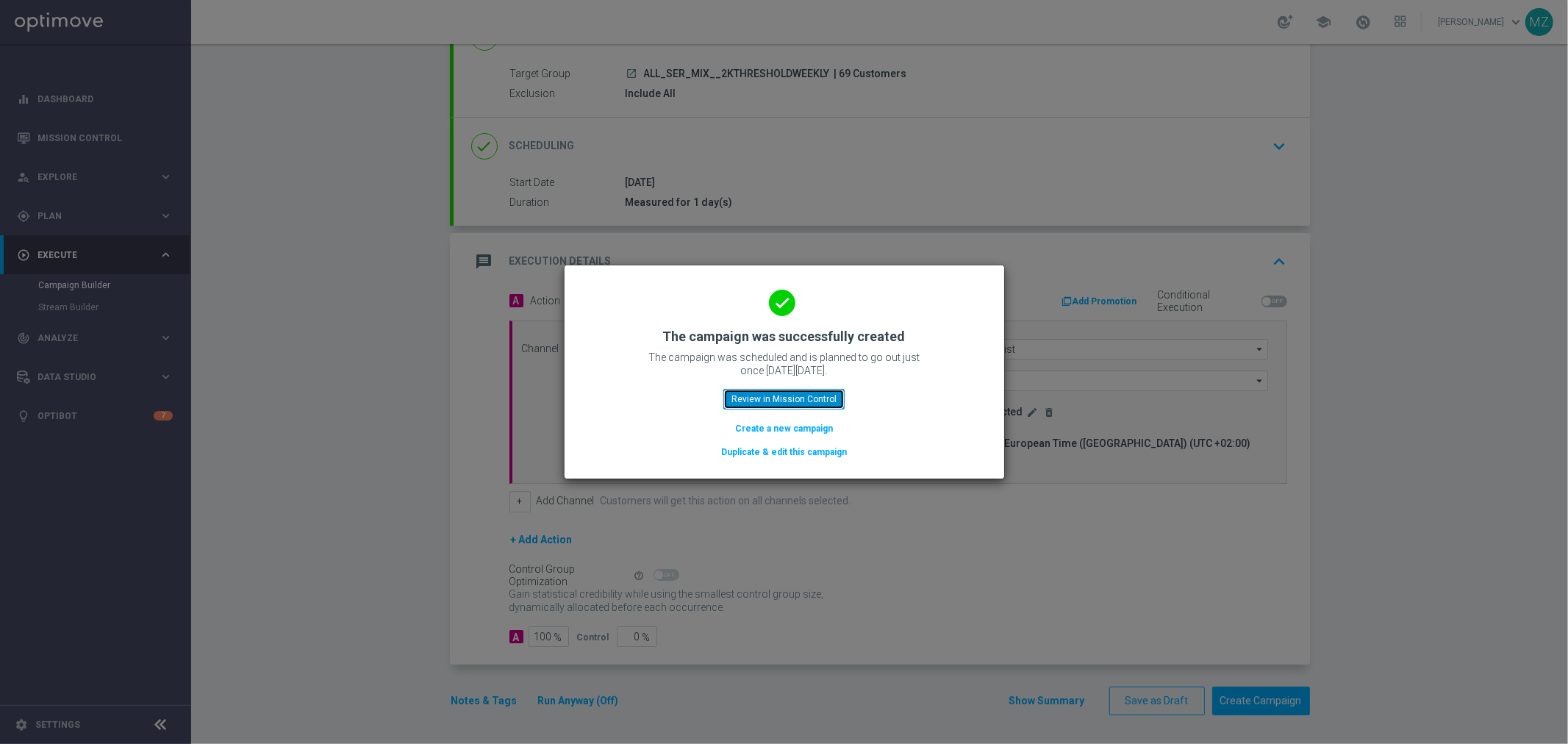
click at [825, 395] on button "Review in Mission Control" at bounding box center [784, 398] width 122 height 21
